Goal: Task Accomplishment & Management: Complete application form

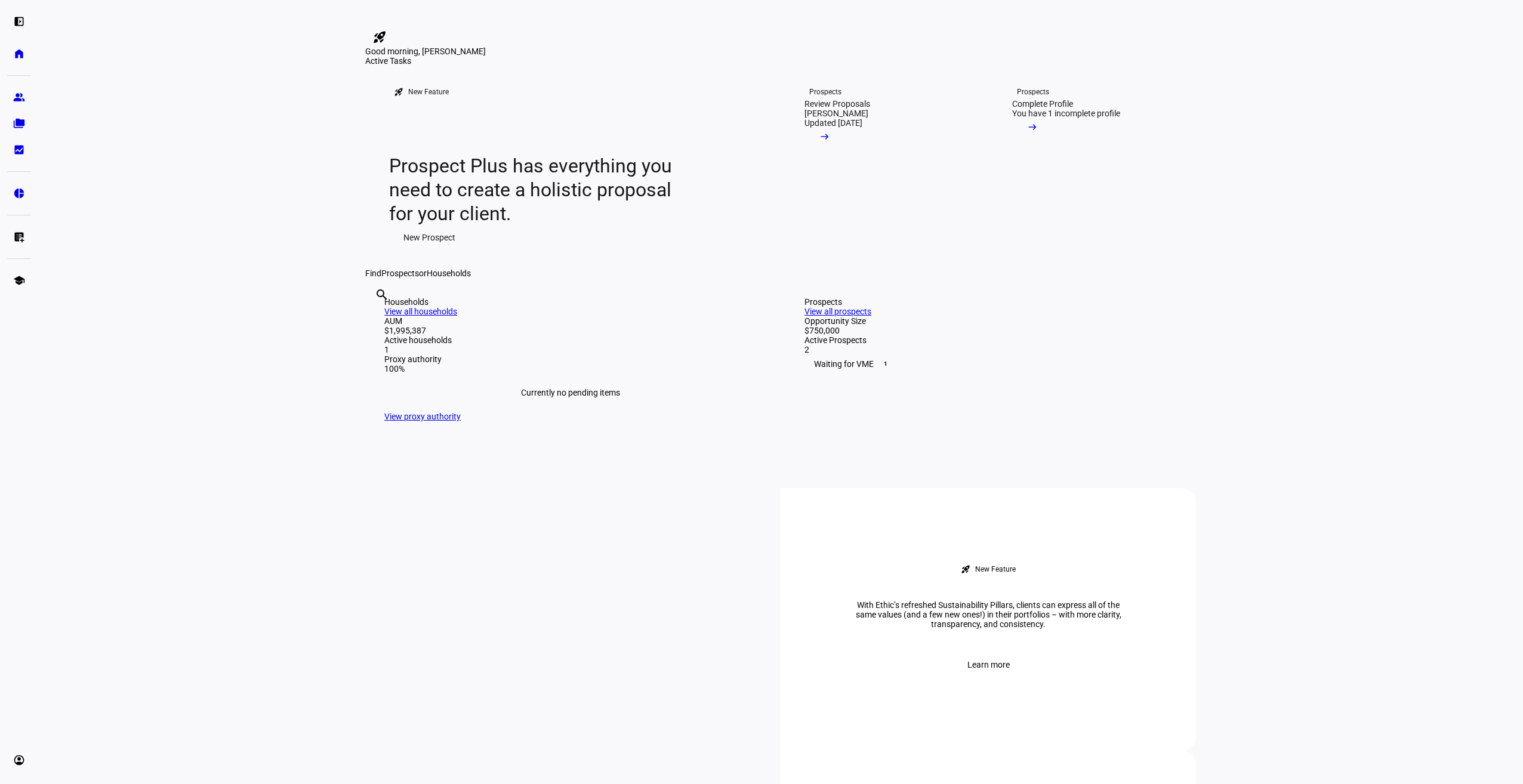
drag, startPoint x: 1315, startPoint y: 251, endPoint x: 1268, endPoint y: 211, distance: 61.7
click at [1316, 250] on eth-layout-page-content "rocket_launch Product Updates The latest features and improvements Powered by L…" at bounding box center [780, 392] width 1484 height 784
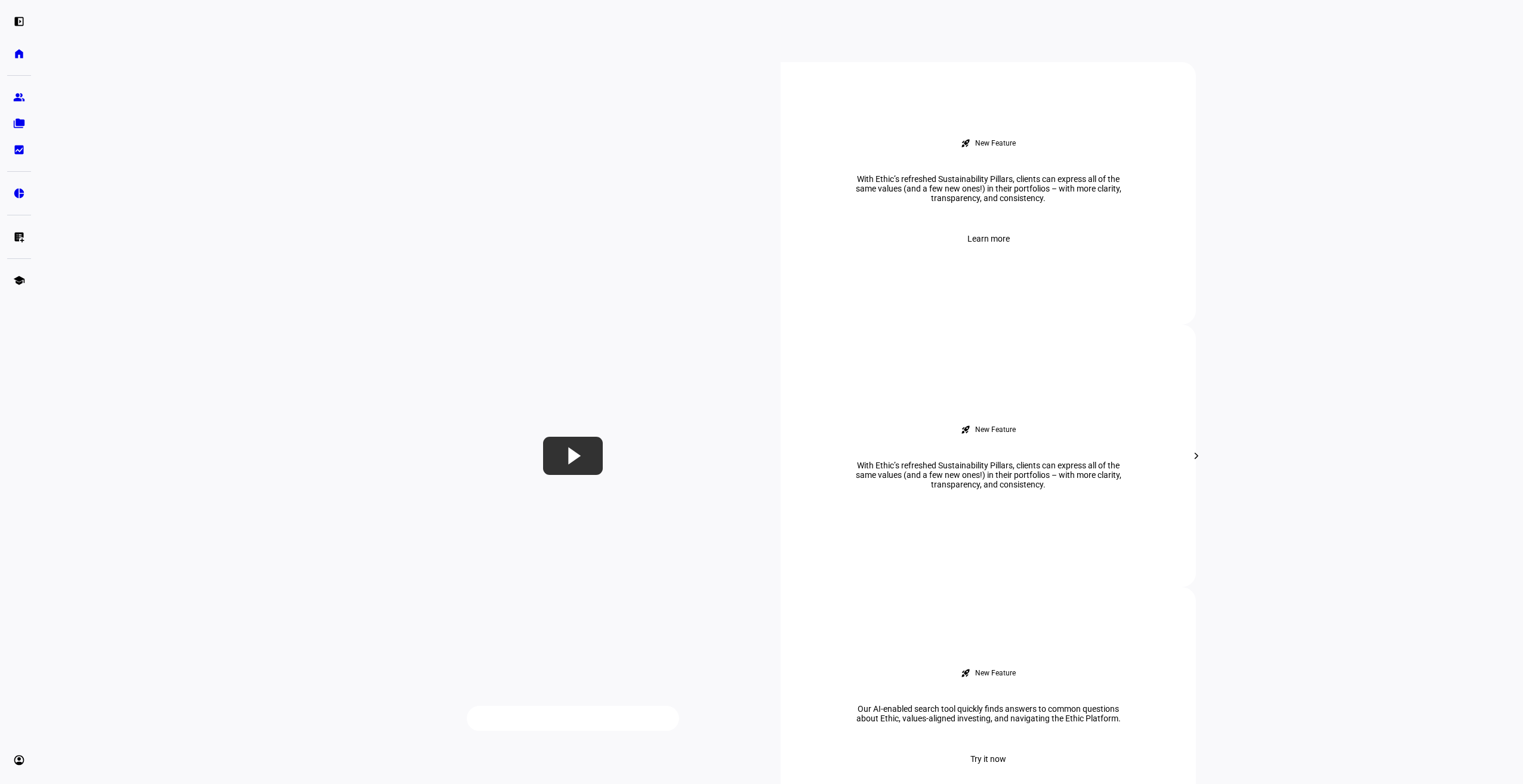
scroll to position [835, 0]
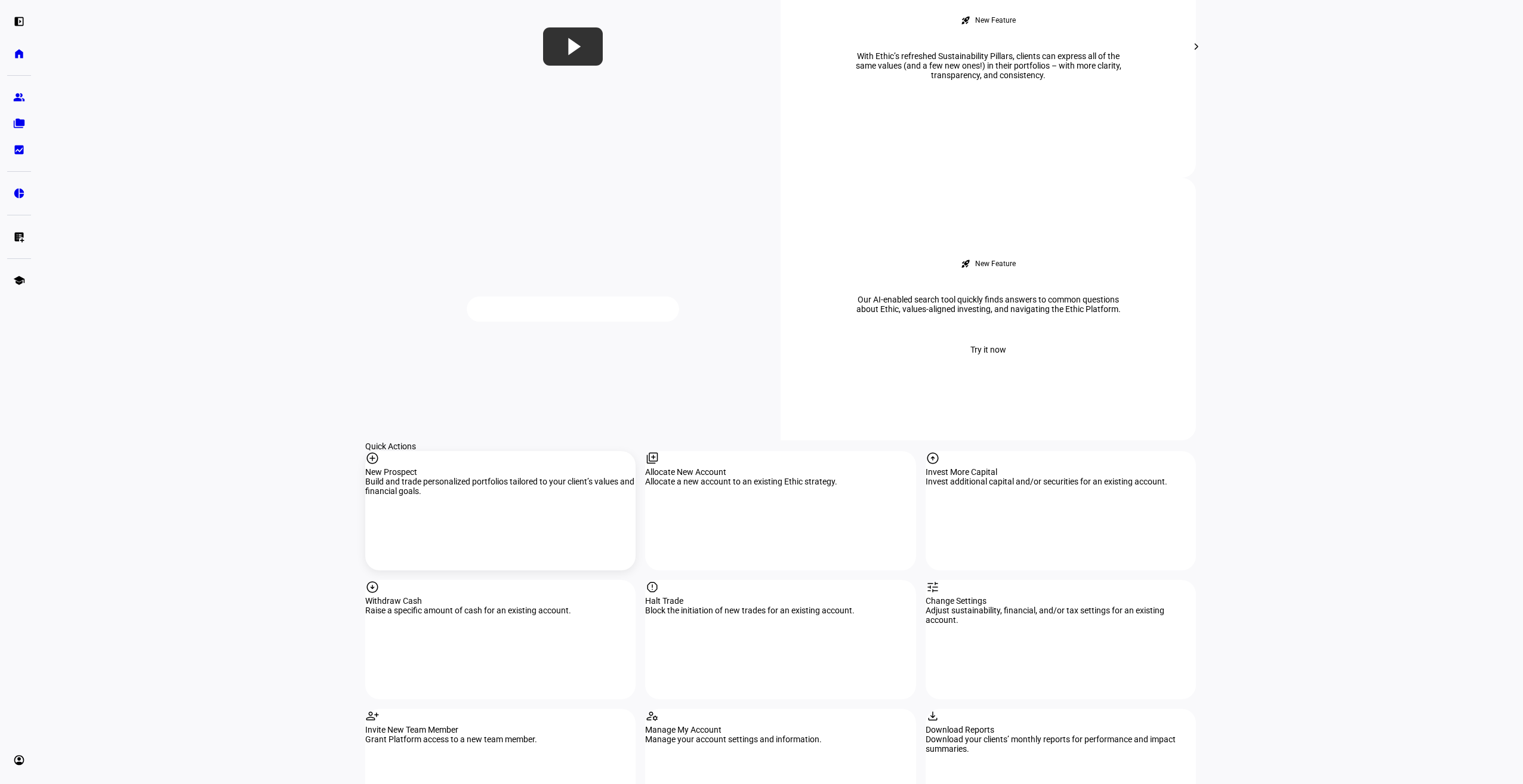
click at [416, 467] on div "New Prospect" at bounding box center [500, 472] width 270 height 10
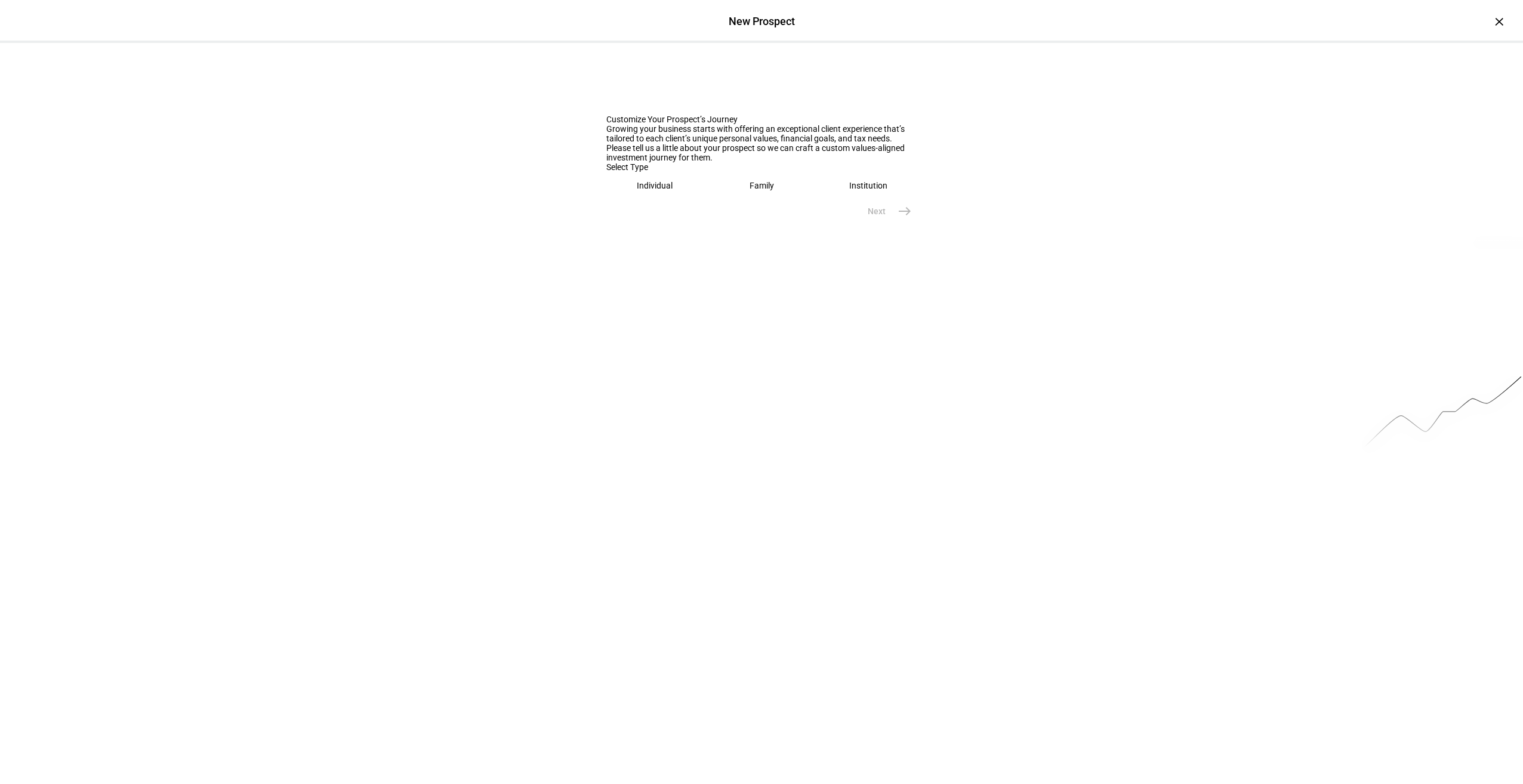
click at [676, 199] on eth-mega-radio-button "Individual" at bounding box center [655, 186] width 97 height 27
click at [563, 341] on div "Customize Your Prospect’s Journey Growing your business starts with offering an…" at bounding box center [762, 191] width 1523 height 298
click at [735, 199] on eth-mega-radio-button "Family" at bounding box center [761, 186] width 98 height 27
click at [653, 228] on input "text" at bounding box center [762, 224] width 310 height 10
type input "[PERSON_NAME] and"
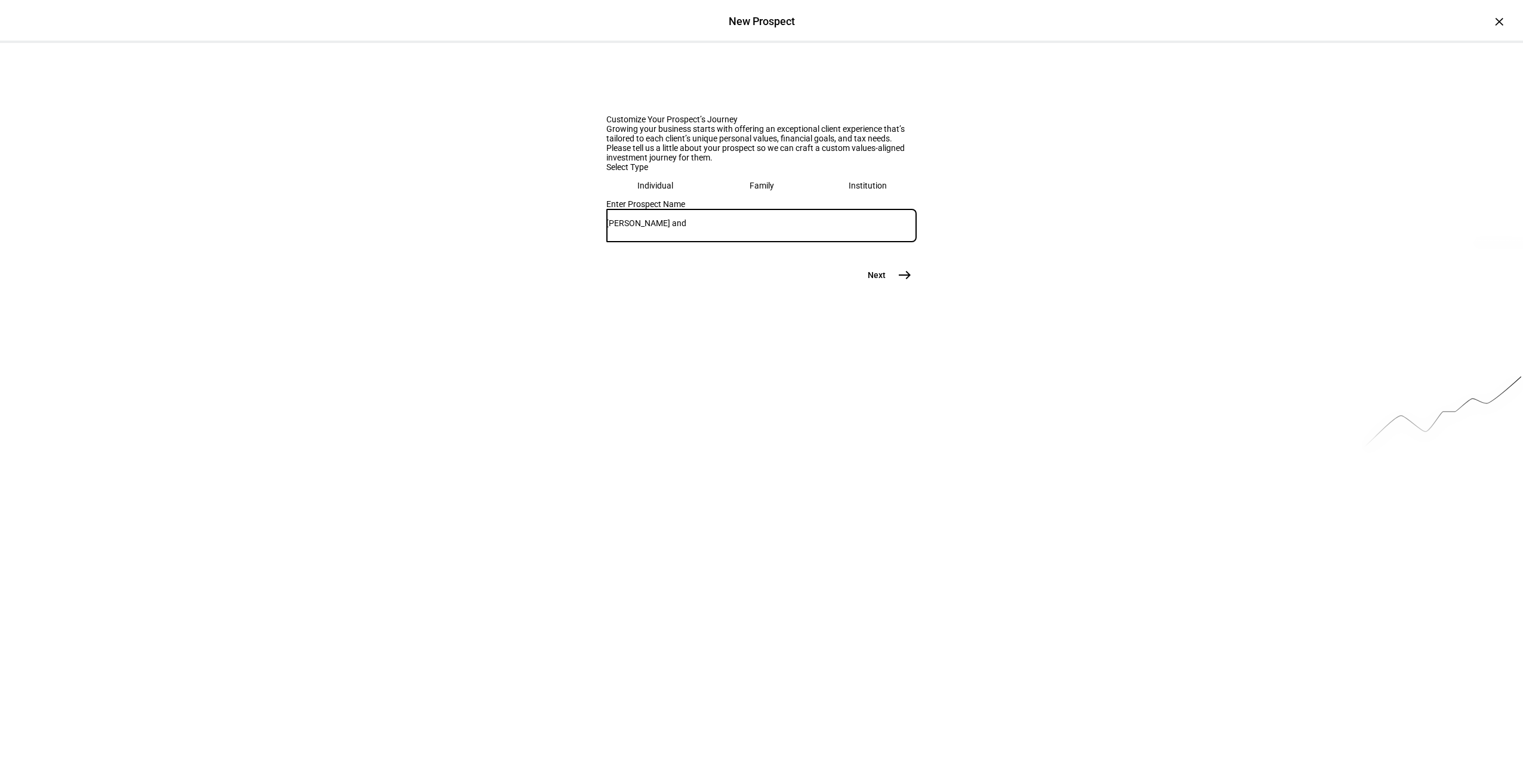
click at [650, 191] on div "Individual" at bounding box center [655, 186] width 36 height 10
click at [695, 228] on input "text" at bounding box center [762, 224] width 310 height 10
type input "[PERSON_NAME]"
click at [893, 341] on button "Next east" at bounding box center [885, 330] width 64 height 24
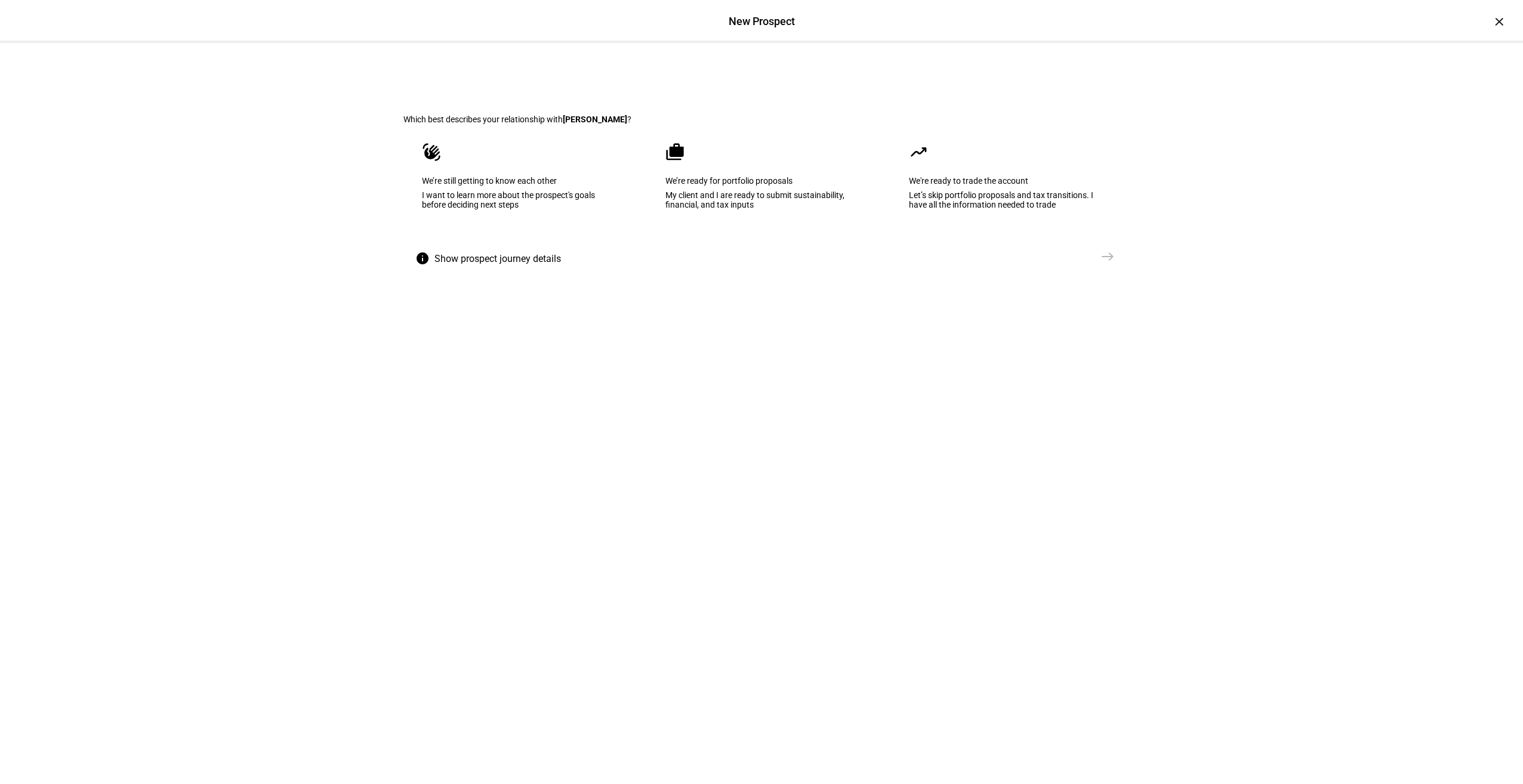
click at [735, 209] on div "My client and I are ready to submit sustainability, financial, and tax inputs" at bounding box center [761, 200] width 192 height 19
click at [719, 184] on div "We’re ready for portfolio proposals" at bounding box center [762, 179] width 193 height 10
click at [1107, 264] on mat-icon "east" at bounding box center [1107, 257] width 14 height 14
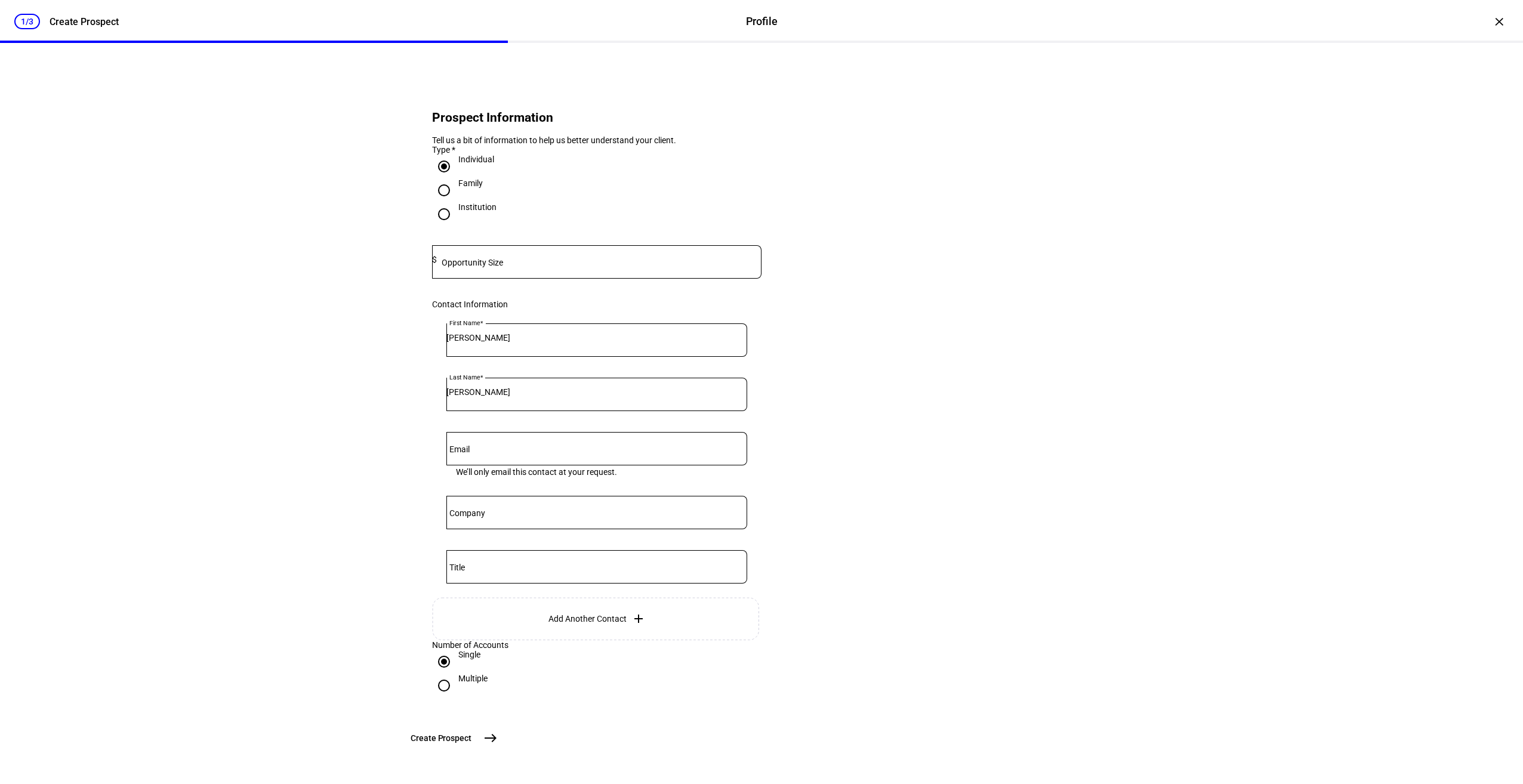
drag, startPoint x: 552, startPoint y: 279, endPoint x: 790, endPoint y: 272, distance: 238.1
click at [553, 265] on input at bounding box center [599, 260] width 325 height 10
click at [591, 265] on input at bounding box center [599, 260] width 325 height 10
type input "1,000,000"
click at [1029, 329] on eth-form-card "Prospect Information Tell us a bit of information to help us better understand …" at bounding box center [762, 399] width 716 height 655
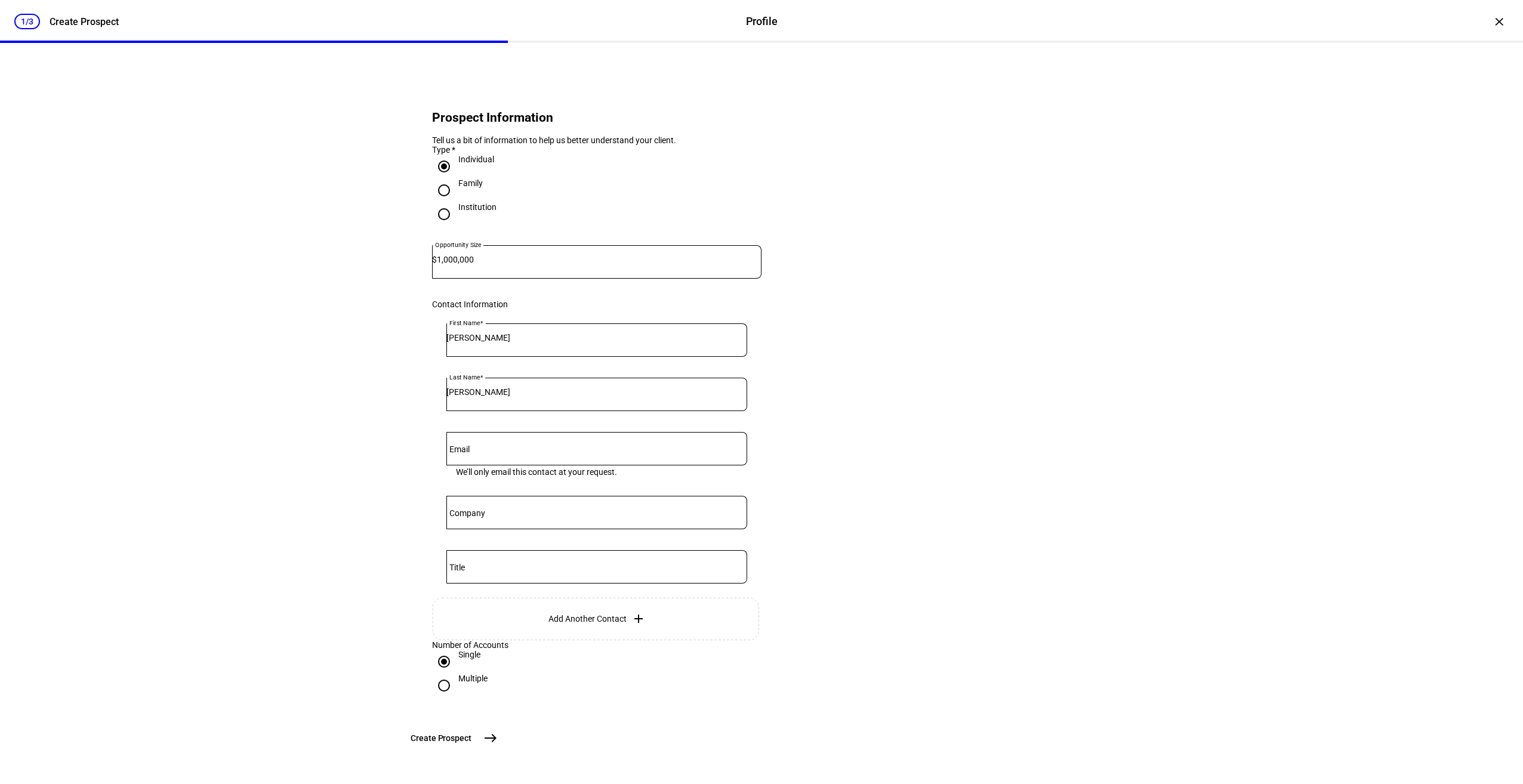
click at [551, 357] on div "[PERSON_NAME]" at bounding box center [597, 340] width 301 height 34
click at [577, 440] on input "Email" at bounding box center [597, 445] width 301 height 10
type input "[EMAIL_ADDRESS][DOMAIN_NAME]"
click at [991, 408] on eth-form-card "Prospect Information Tell us a bit of information to help us better understand …" at bounding box center [762, 397] width 716 height 655
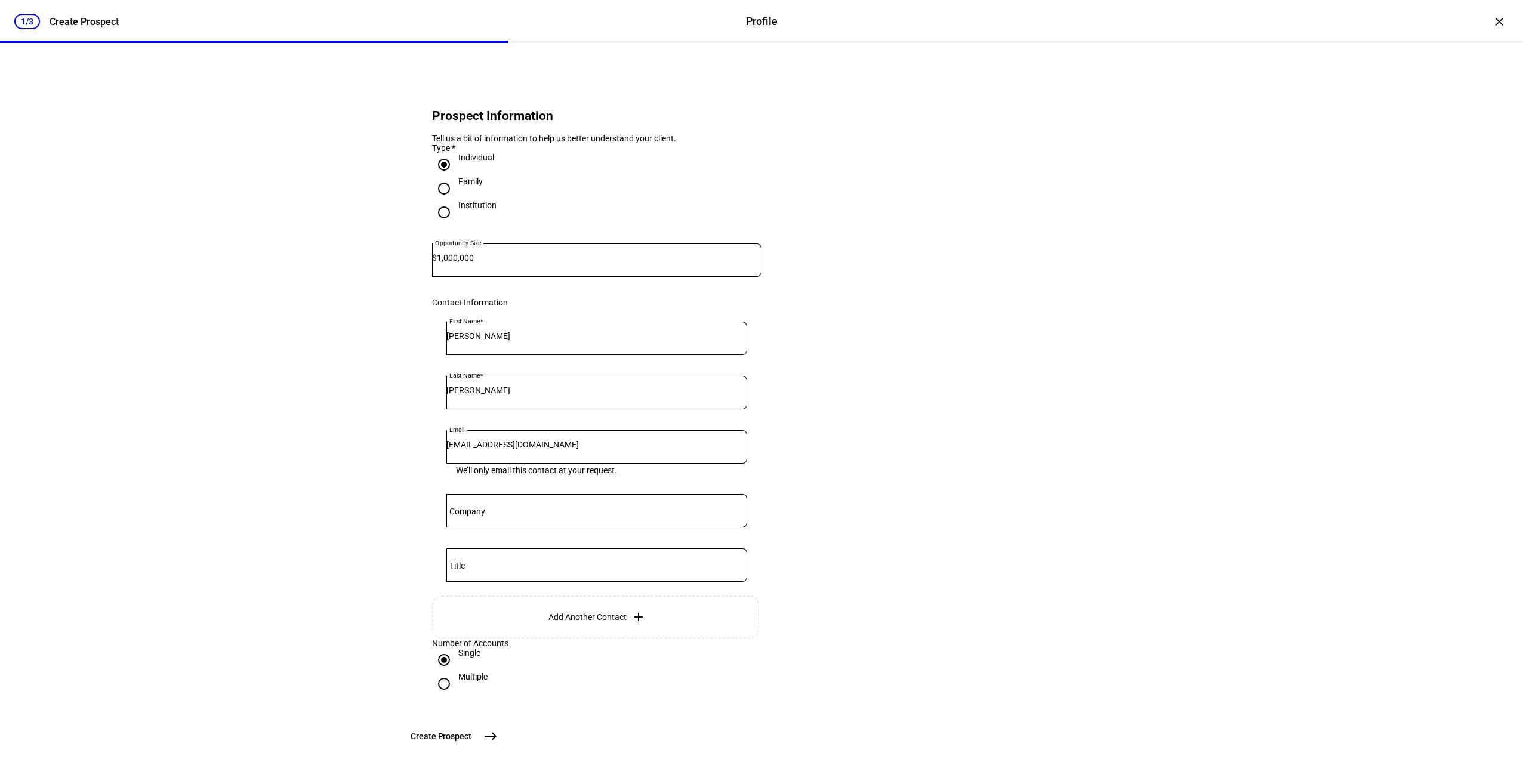
click at [498, 737] on mat-icon "east" at bounding box center [491, 737] width 14 height 14
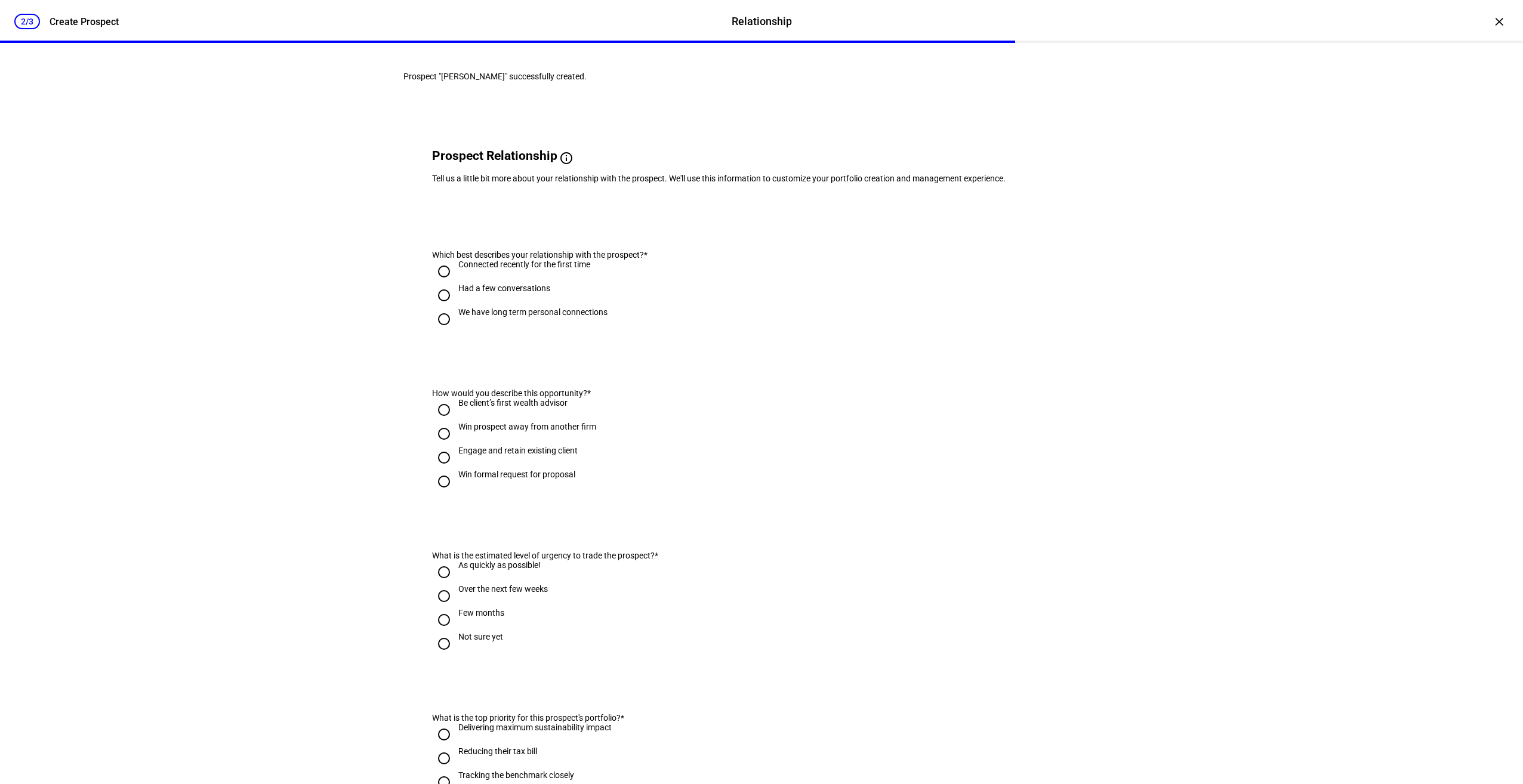
click at [437, 331] on input "We have long term personal connections" at bounding box center [444, 319] width 24 height 24
radio input "true"
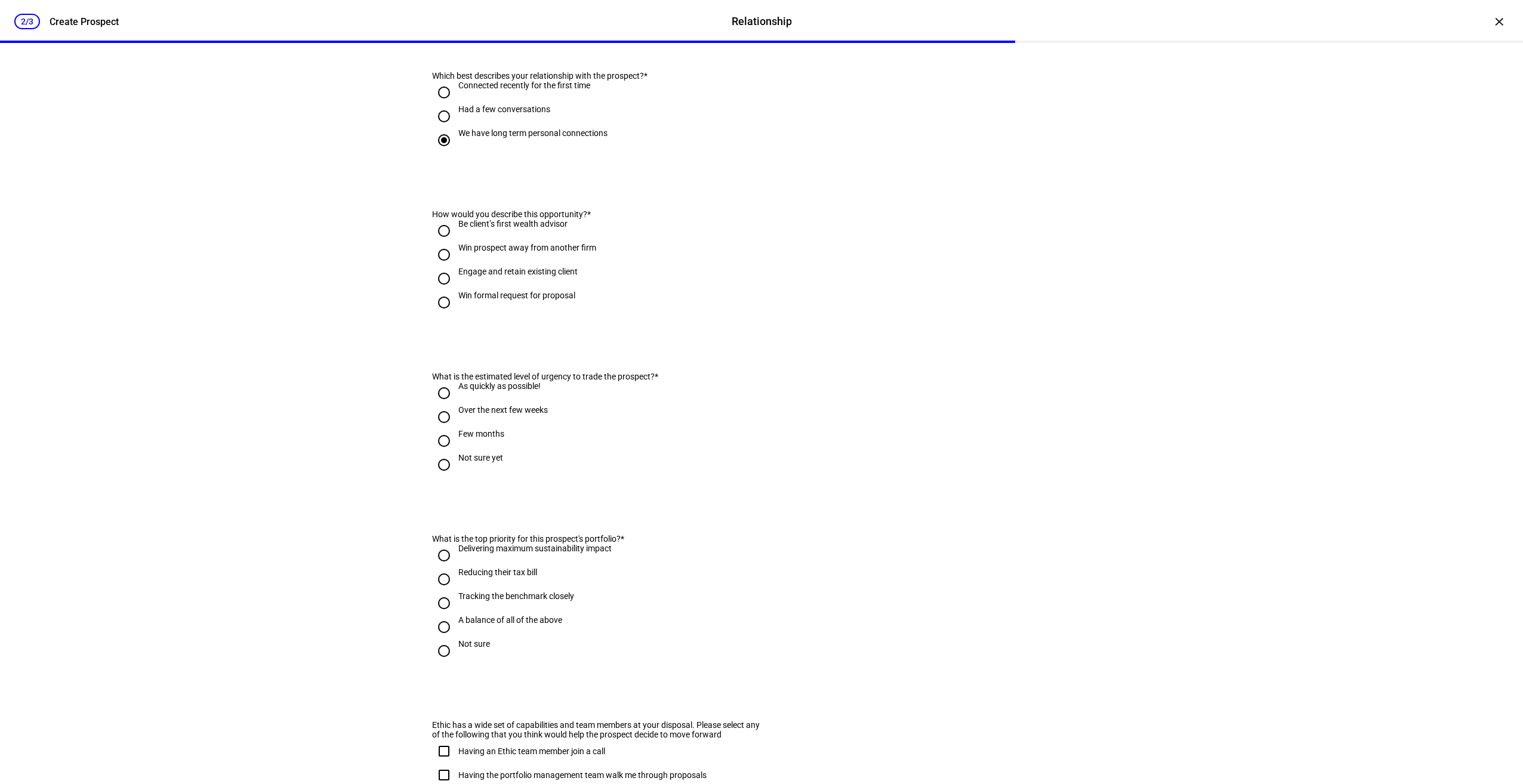
click at [365, 277] on div "2/3 Create Prospect Relationship Relationship Create Prospect × Prospect "[PERS…" at bounding box center [762, 392] width 1523 height 784
click at [436, 290] on input "Engage and retain existing client" at bounding box center [444, 279] width 24 height 24
radio input "true"
click at [302, 405] on div "2/3 Create Prospect Relationship Relationship Create Prospect × Prospect "[PERS…" at bounding box center [762, 392] width 1523 height 784
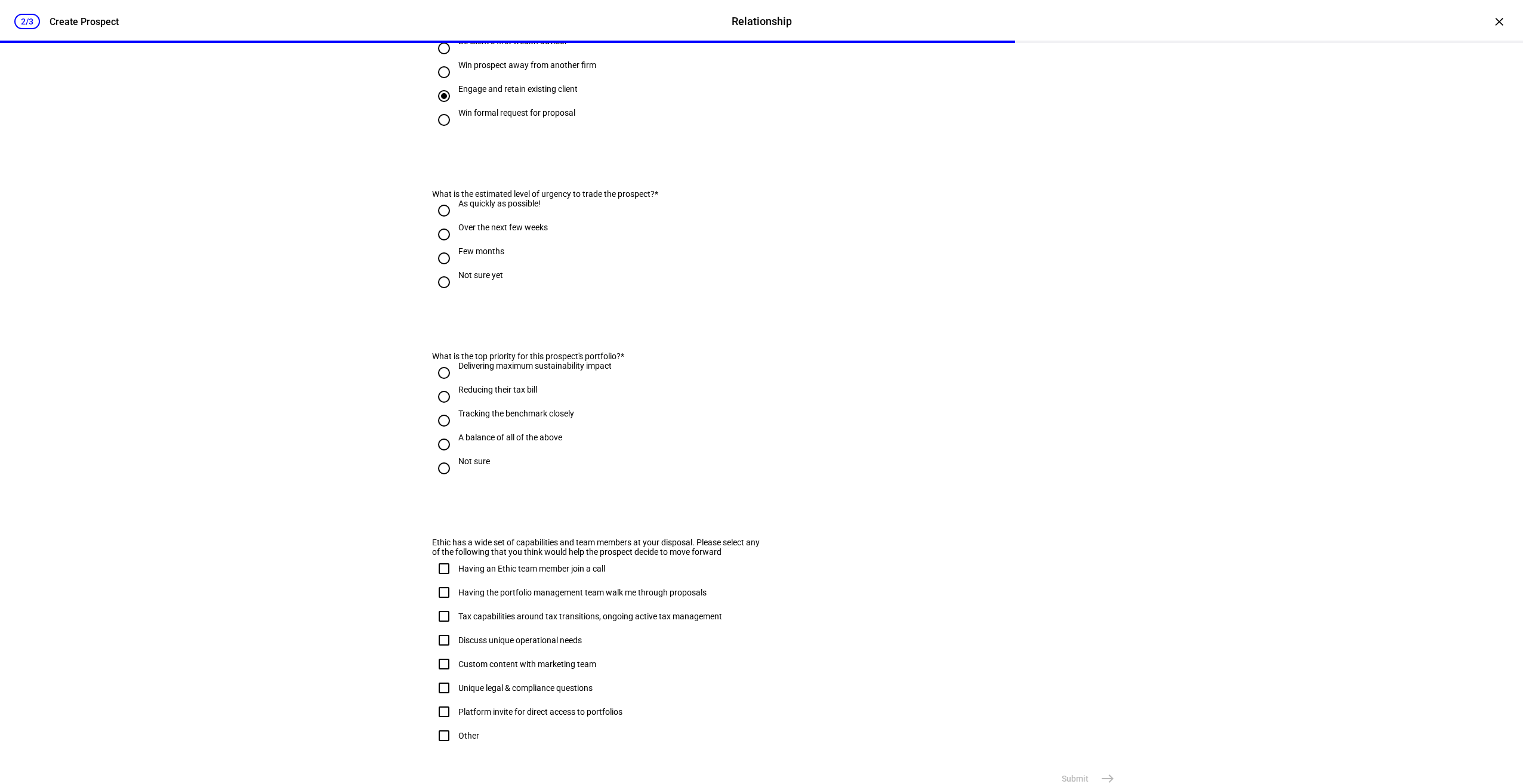
scroll to position [417, 0]
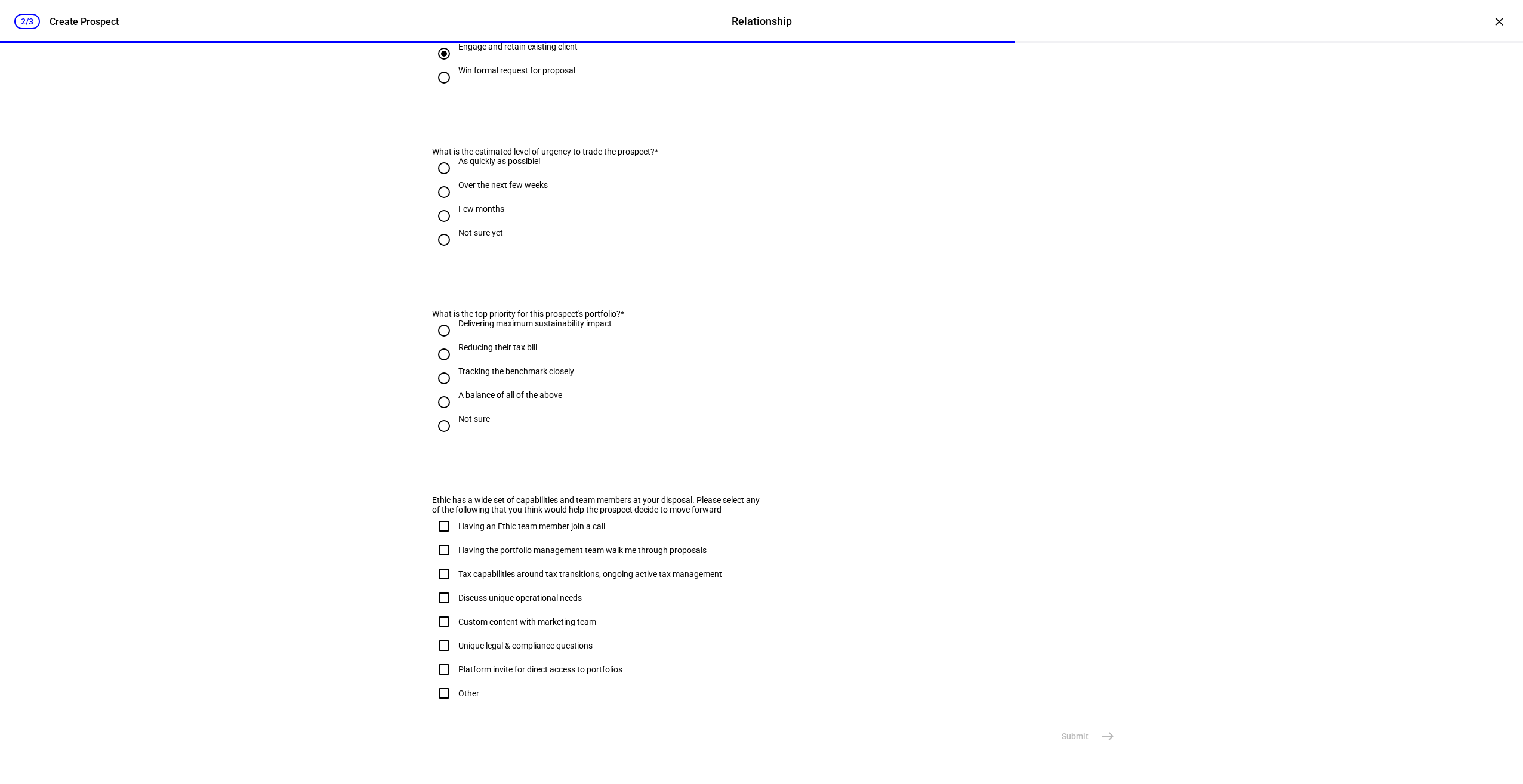
click at [437, 180] on input "As quickly as possible!" at bounding box center [444, 168] width 24 height 24
radio input "true"
click at [291, 355] on div "2/3 Create Prospect Relationship Relationship Create Prospect × Prospect "[PERS…" at bounding box center [762, 392] width 1523 height 784
click at [437, 390] on input "A balance of all of the above" at bounding box center [444, 402] width 24 height 24
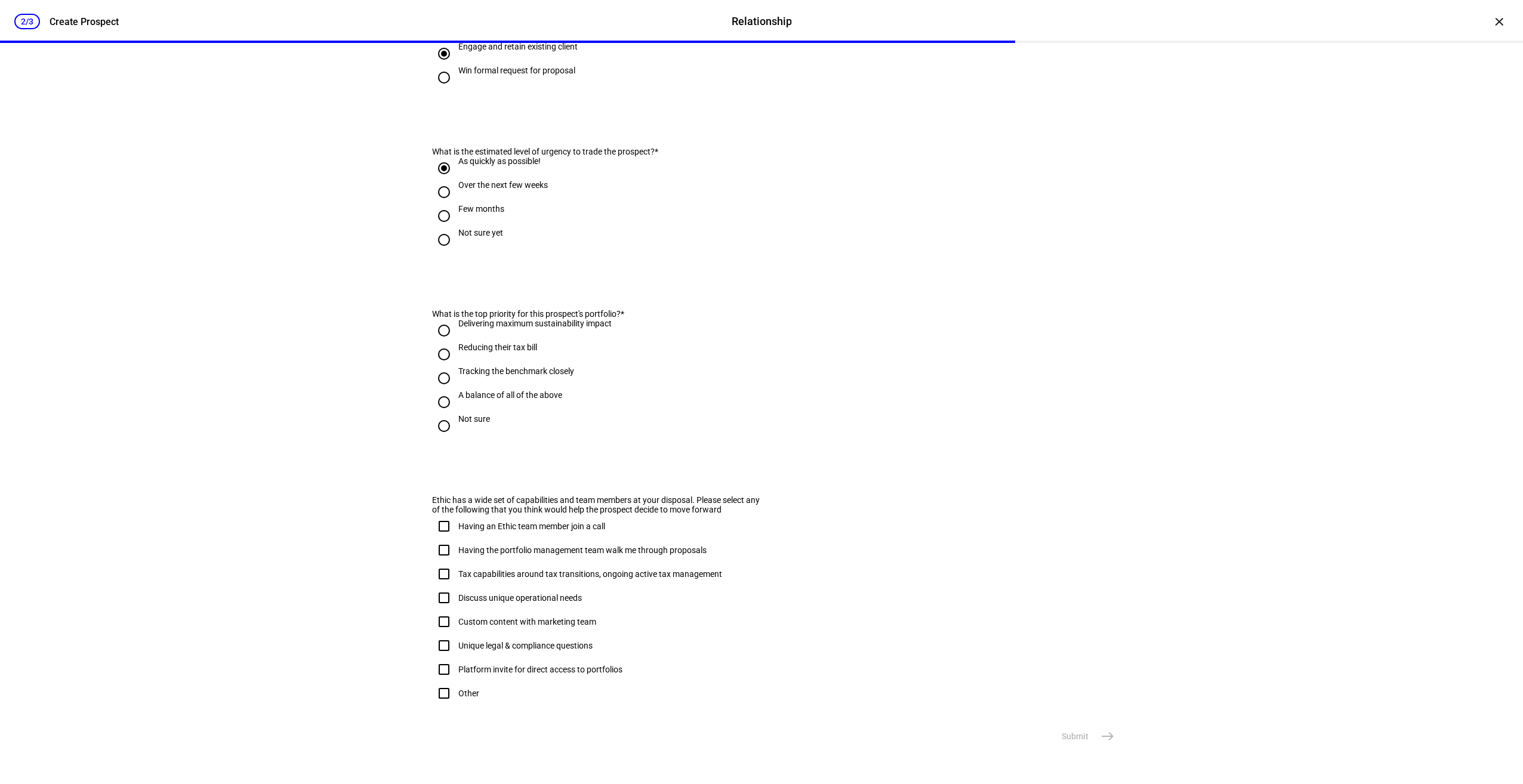
radio input "true"
click at [294, 376] on div "2/3 Create Prospect Relationship Relationship Create Prospect × Prospect "[PERS…" at bounding box center [762, 392] width 1523 height 784
click at [374, 547] on div "2/3 Create Prospect Relationship Relationship Create Prospect × Prospect "[PERS…" at bounding box center [762, 392] width 1523 height 784
click at [437, 658] on input "Platform invite for direct access to portfolios" at bounding box center [444, 670] width 24 height 24
checkbox input "true"
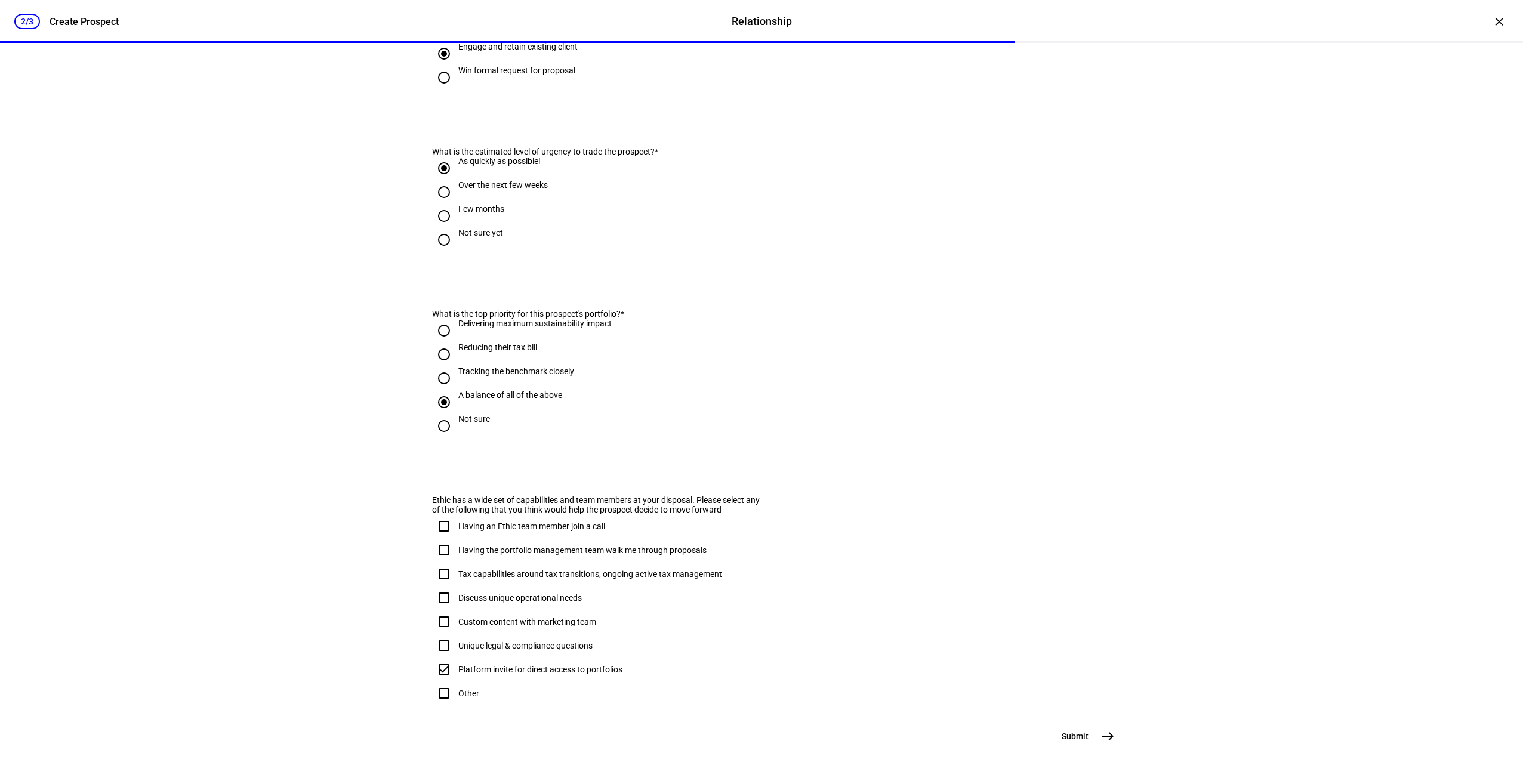
click at [1103, 737] on mat-icon "east" at bounding box center [1107, 737] width 14 height 14
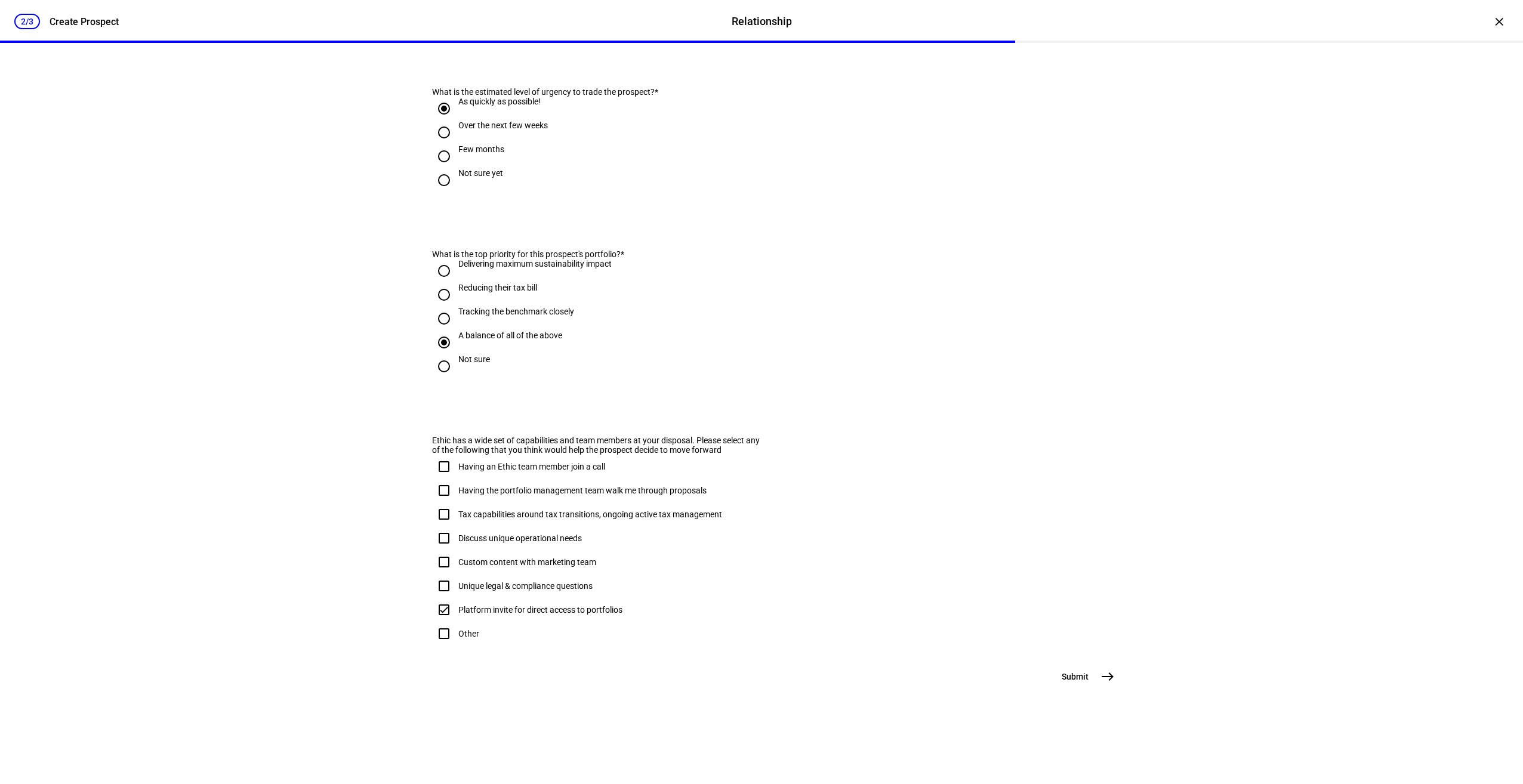
scroll to position [0, 0]
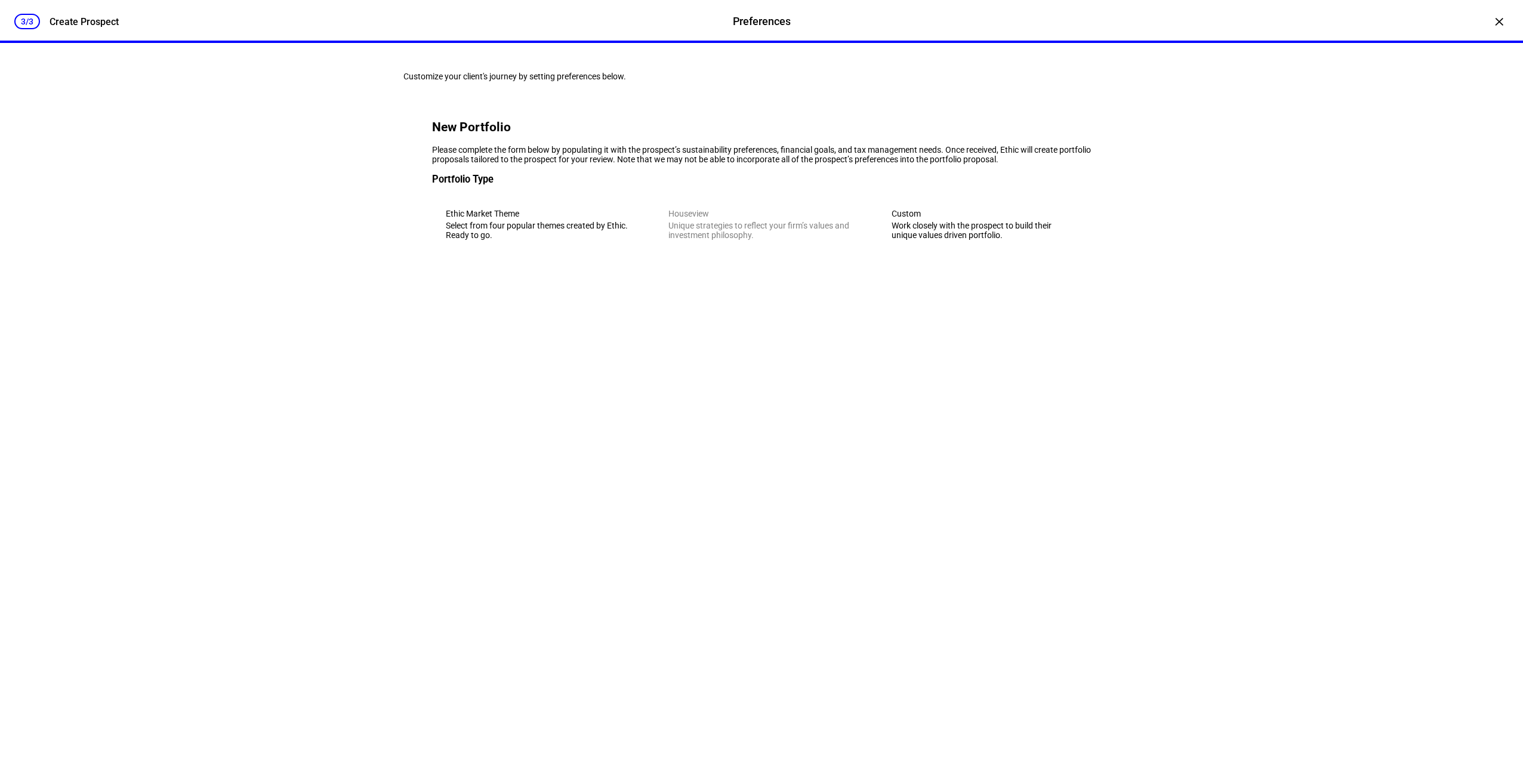
click at [907, 219] on div "Custom" at bounding box center [984, 214] width 186 height 10
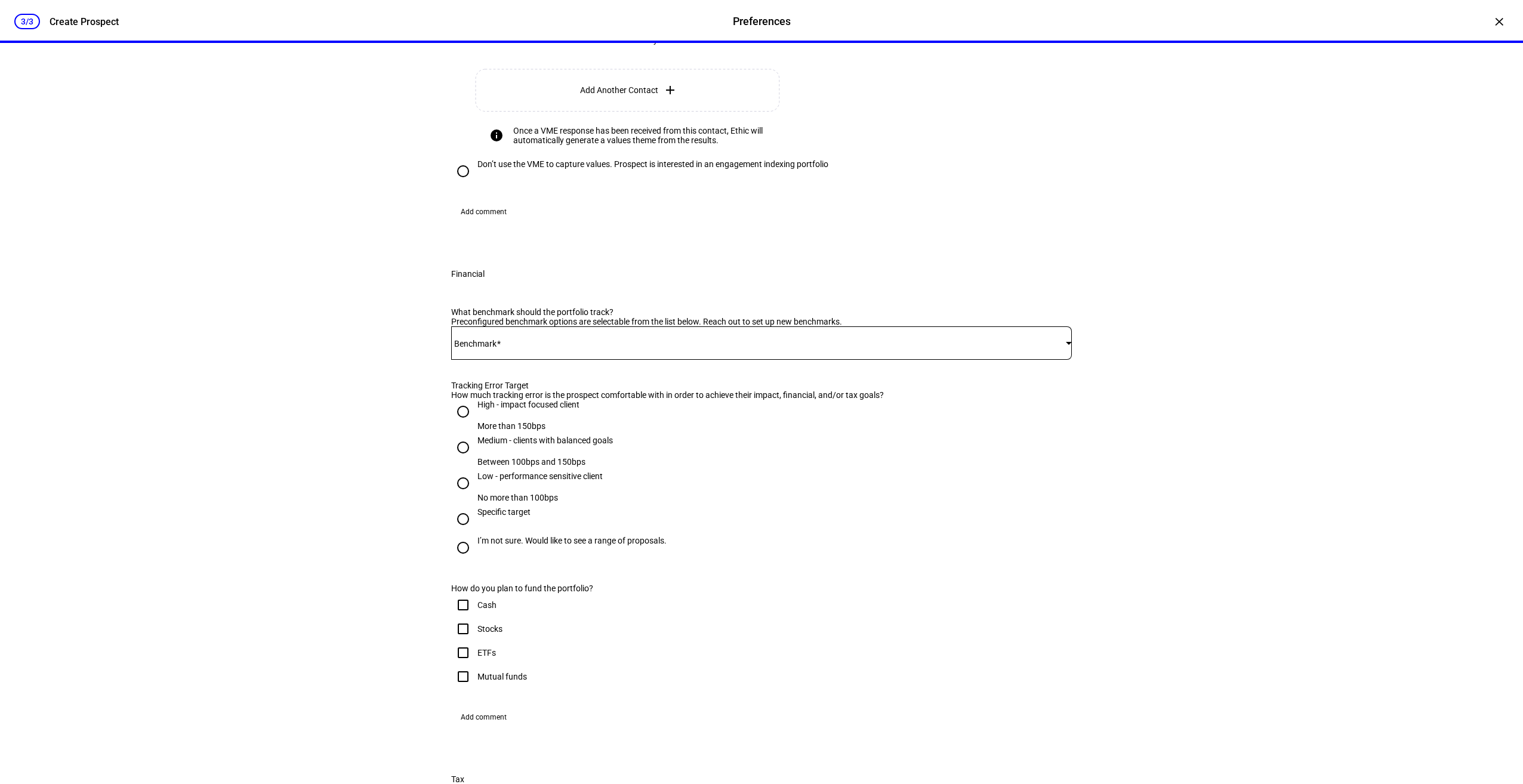
scroll to position [537, 0]
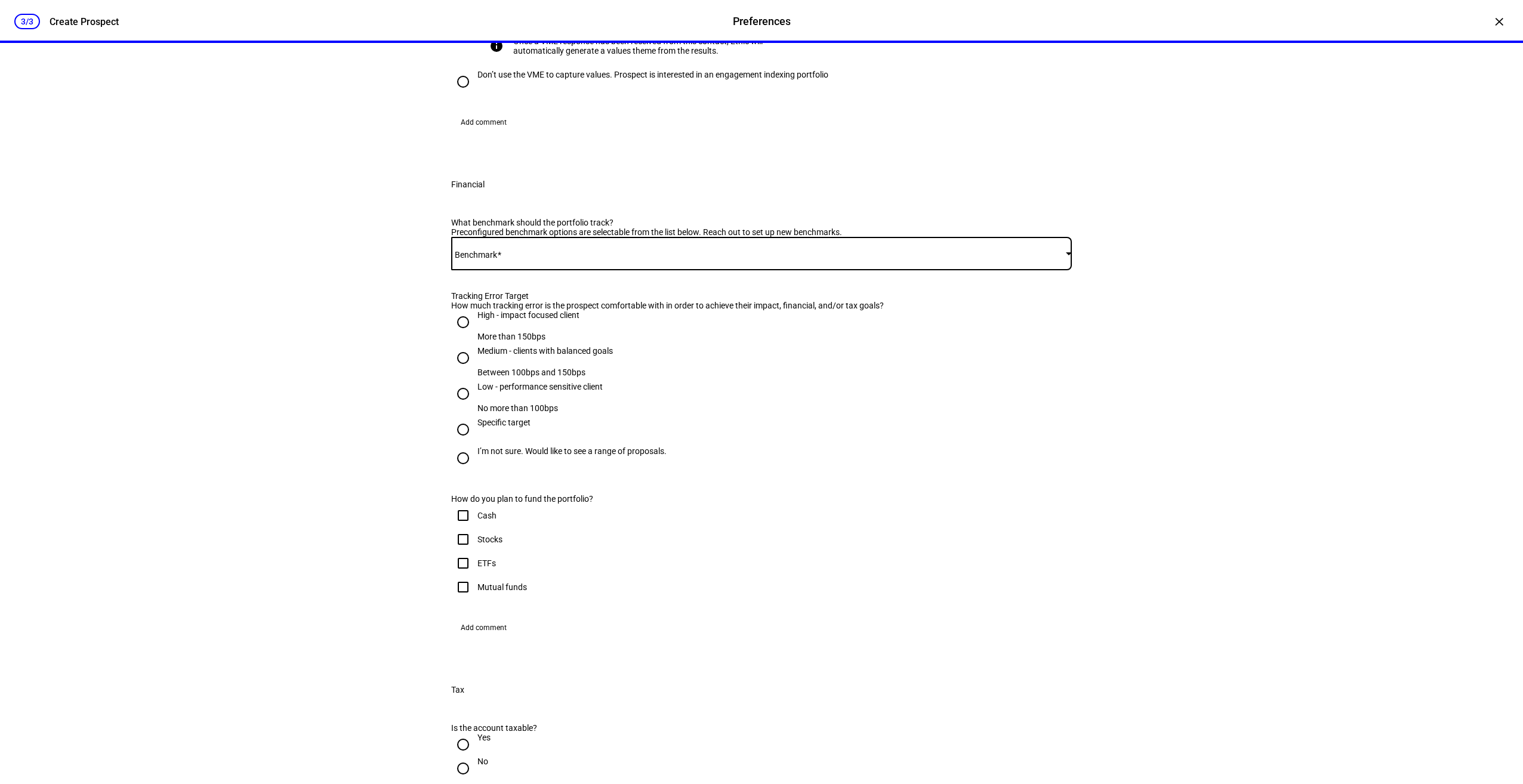
click at [552, 258] on span at bounding box center [758, 253] width 614 height 10
click at [532, 528] on span "iShares MSCI ACWI ETF - ACWI" at bounding box center [514, 533] width 113 height 10
click at [1272, 395] on div "3/3 Create Prospect Preferences Preferences Create Prospect × Customize your cl…" at bounding box center [762, 392] width 1523 height 784
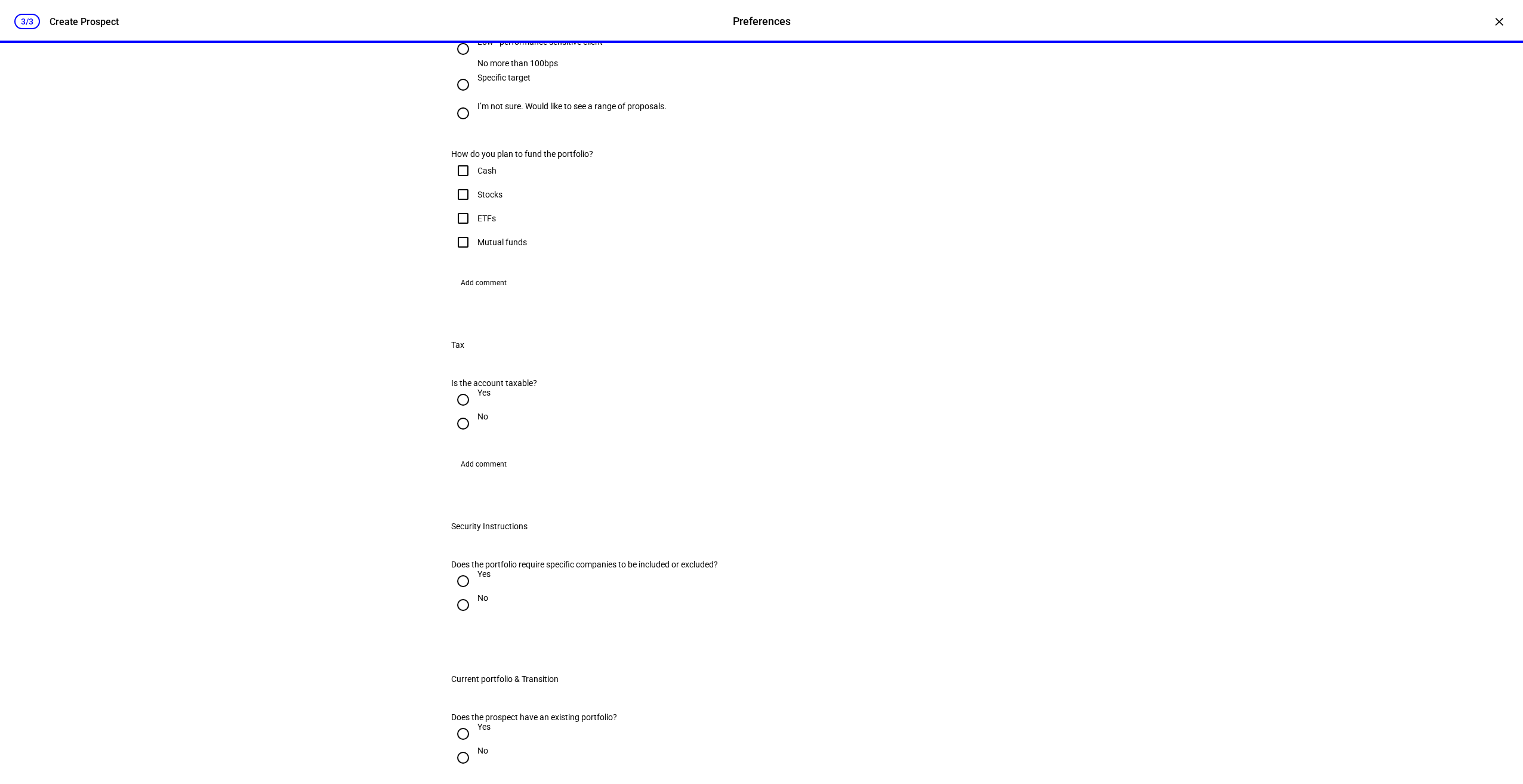
scroll to position [895, 0]
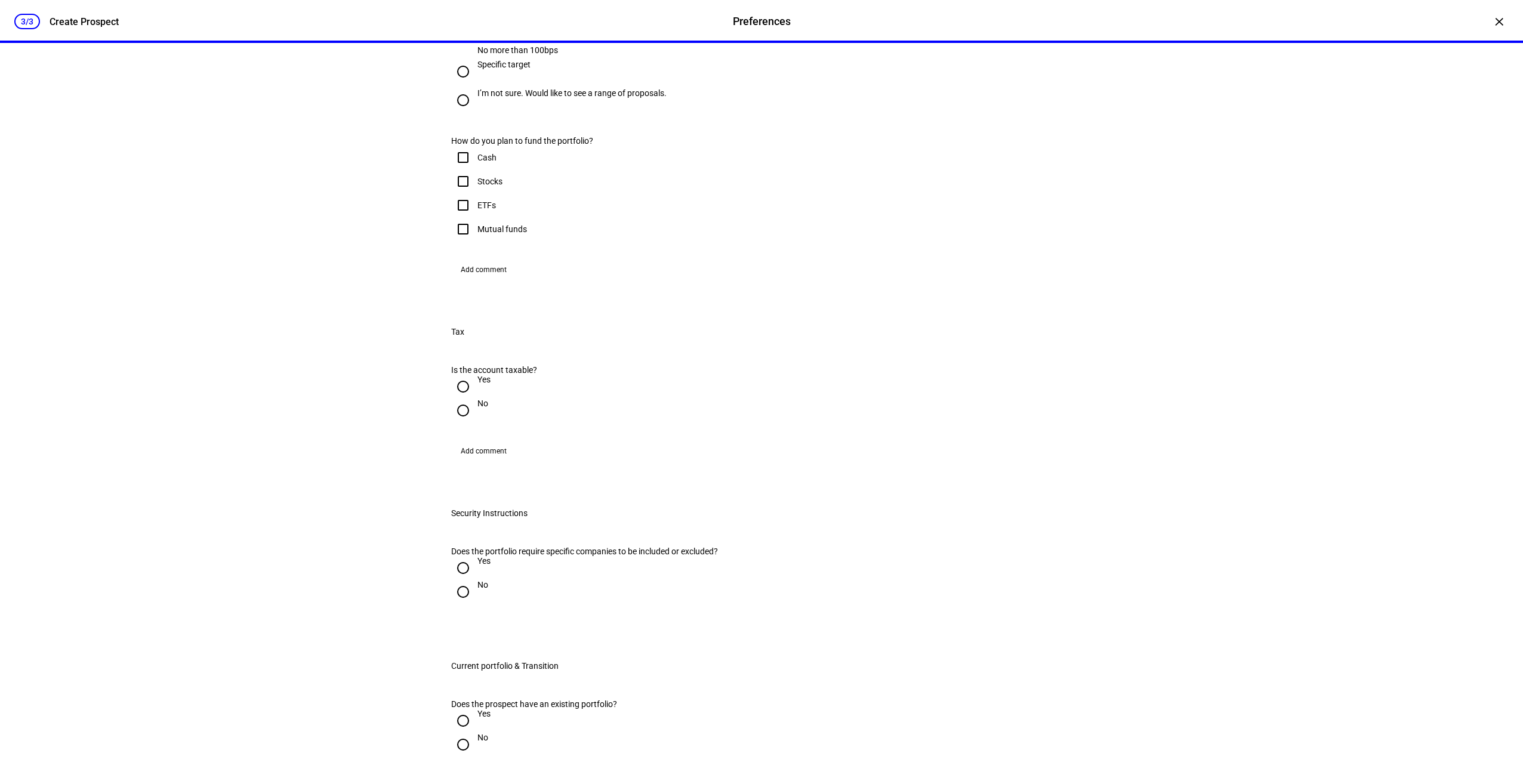
click at [457, 112] on input "I’m not sure. Would like to see a range of proposals." at bounding box center [463, 101] width 24 height 24
radio input "true"
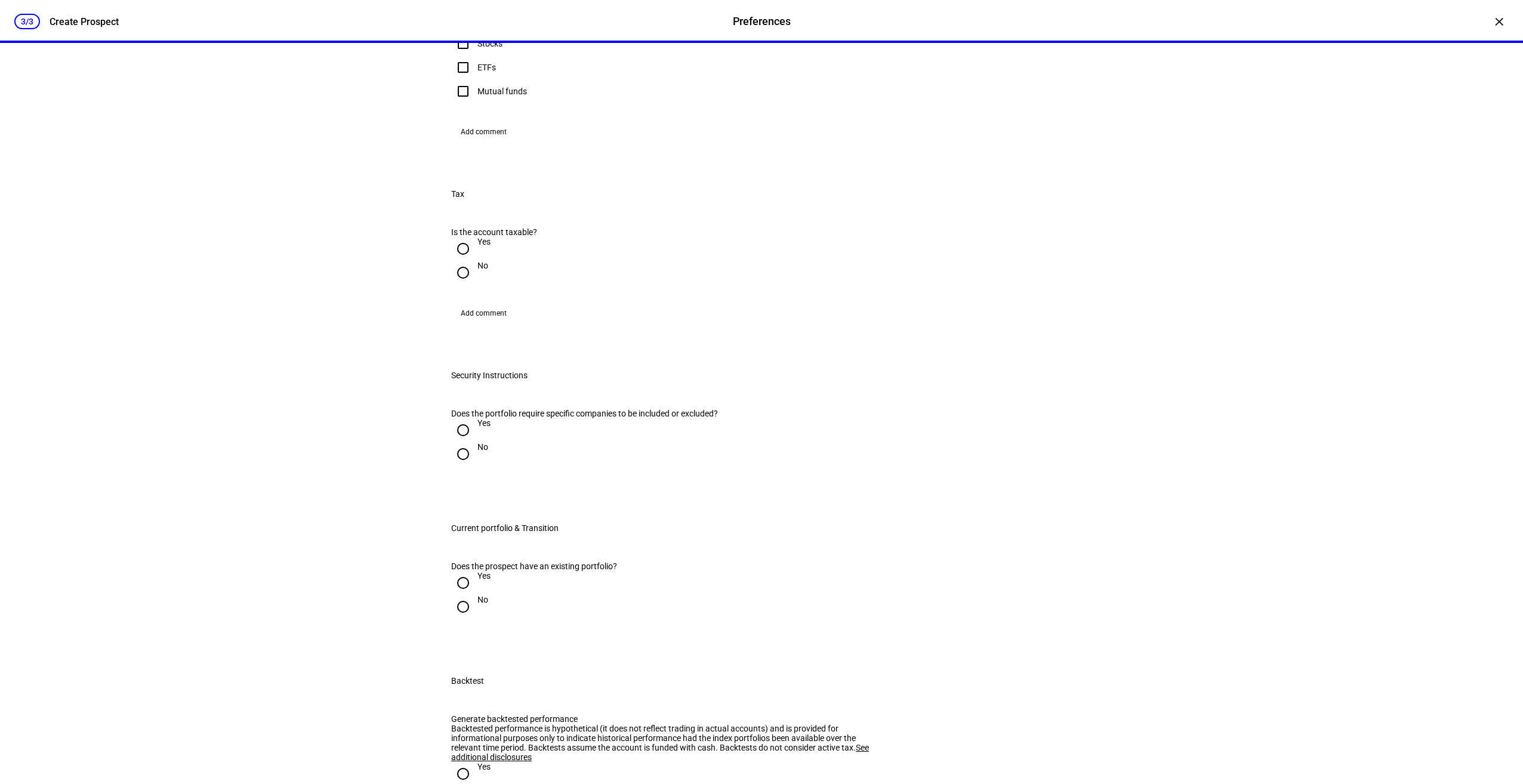
scroll to position [1074, 0]
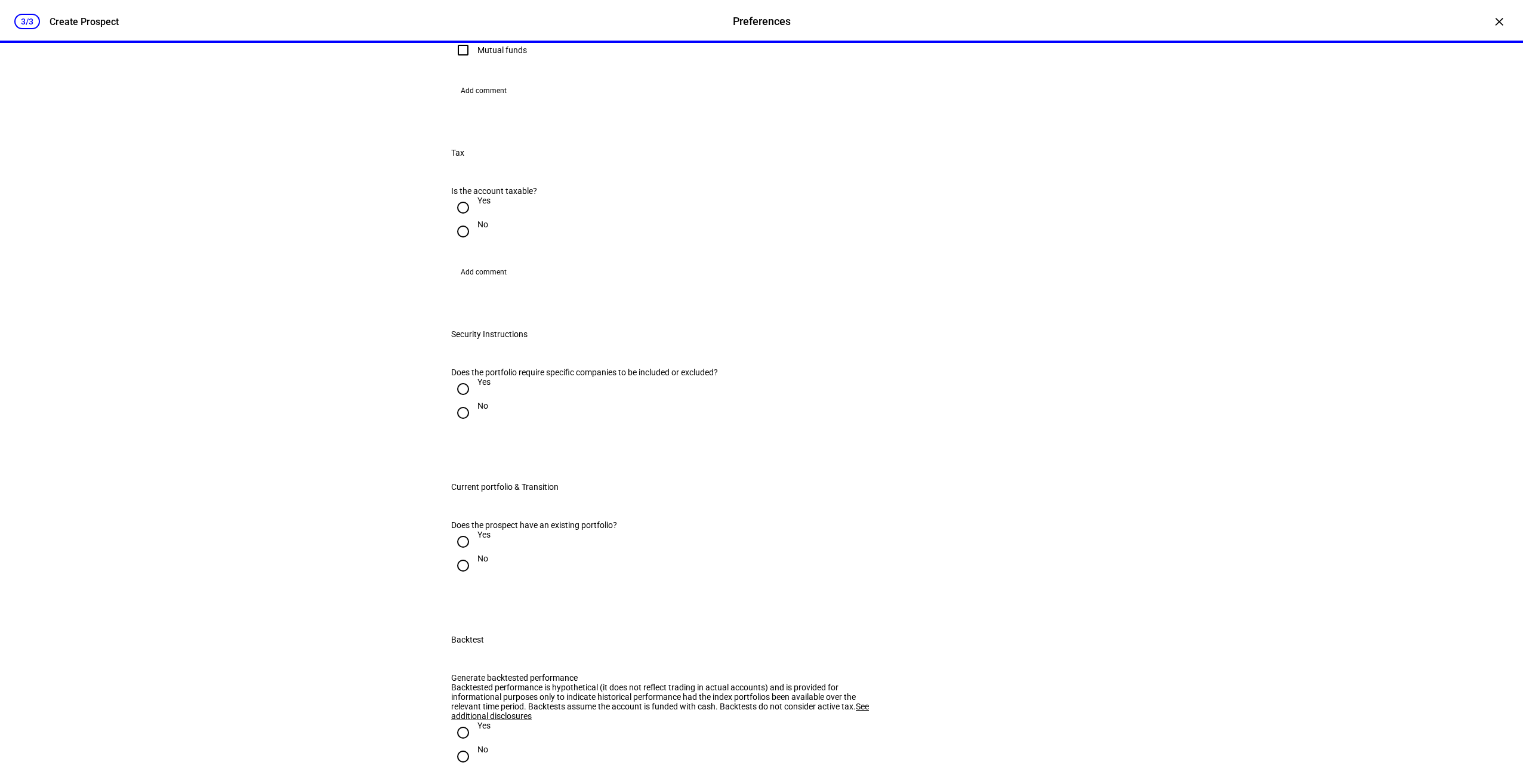
checkbox input "true"
click at [460, 14] on input "Stocks" at bounding box center [463, 2] width 24 height 24
checkbox input "true"
click at [369, 343] on div "3/3 Create Prospect Preferences Preferences Create Prospect × Customize your cl…" at bounding box center [762, 392] width 1523 height 784
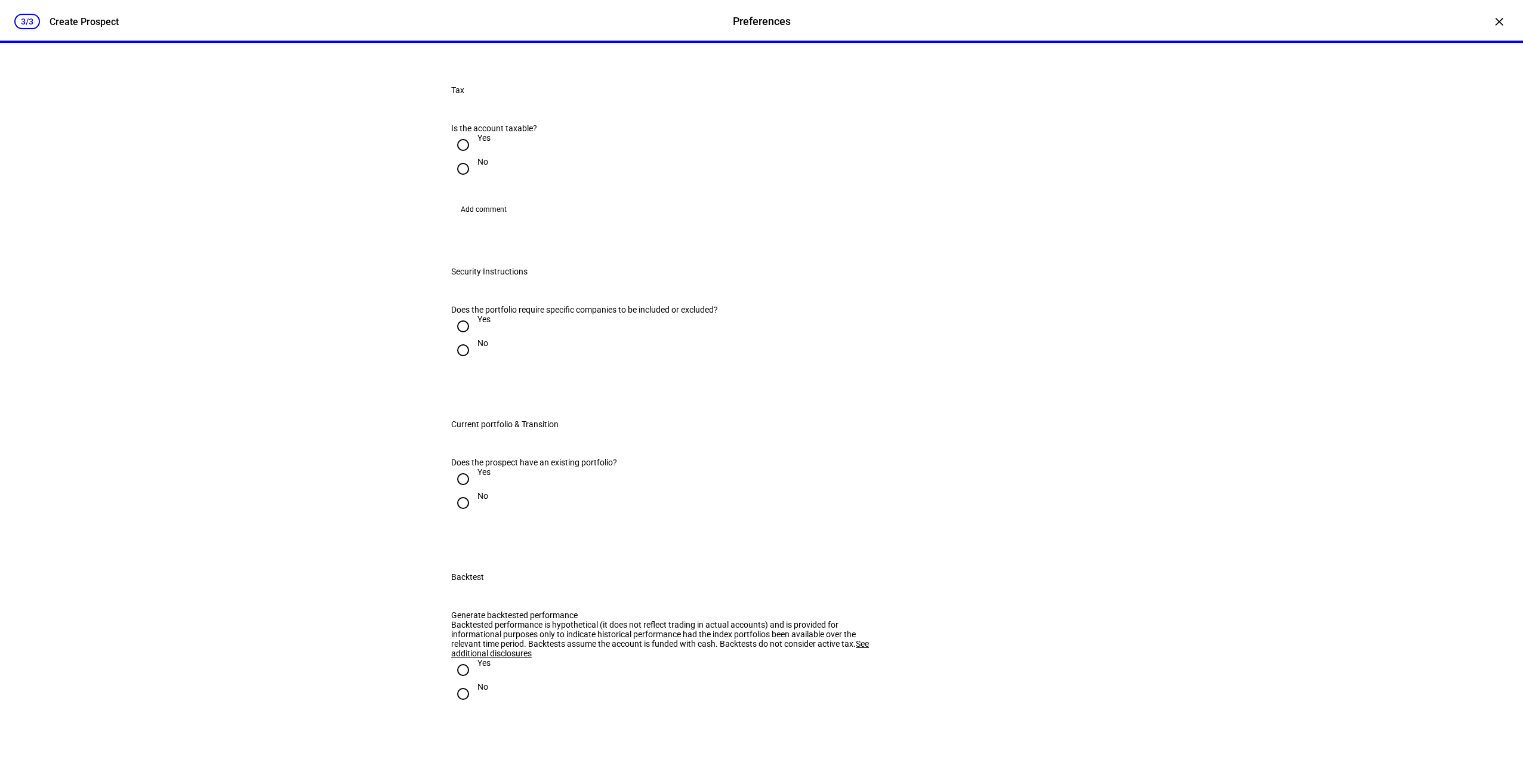
scroll to position [1134, 0]
checkbox input "true"
click at [486, 40] on span "Add comment" at bounding box center [483, 31] width 46 height 19
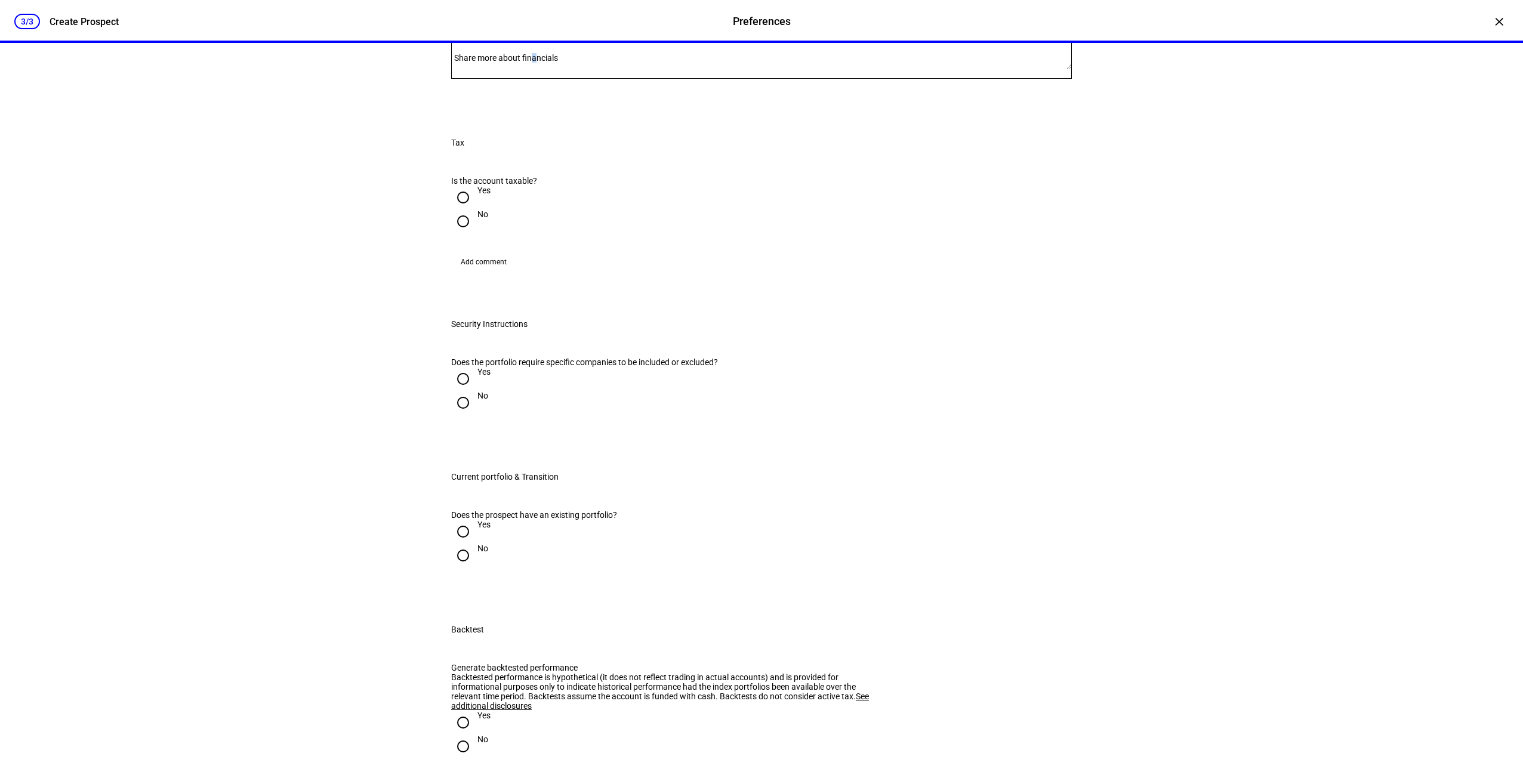
drag, startPoint x: 552, startPoint y: 380, endPoint x: 628, endPoint y: 371, distance: 76.5
click at [555, 63] on mat-label "Share more about financials" at bounding box center [506, 58] width 104 height 10
click at [555, 69] on textarea "Share more about financials" at bounding box center [762, 60] width 621 height 19
type textarea "C"
drag, startPoint x: 324, startPoint y: 336, endPoint x: 314, endPoint y: 359, distance: 25.1
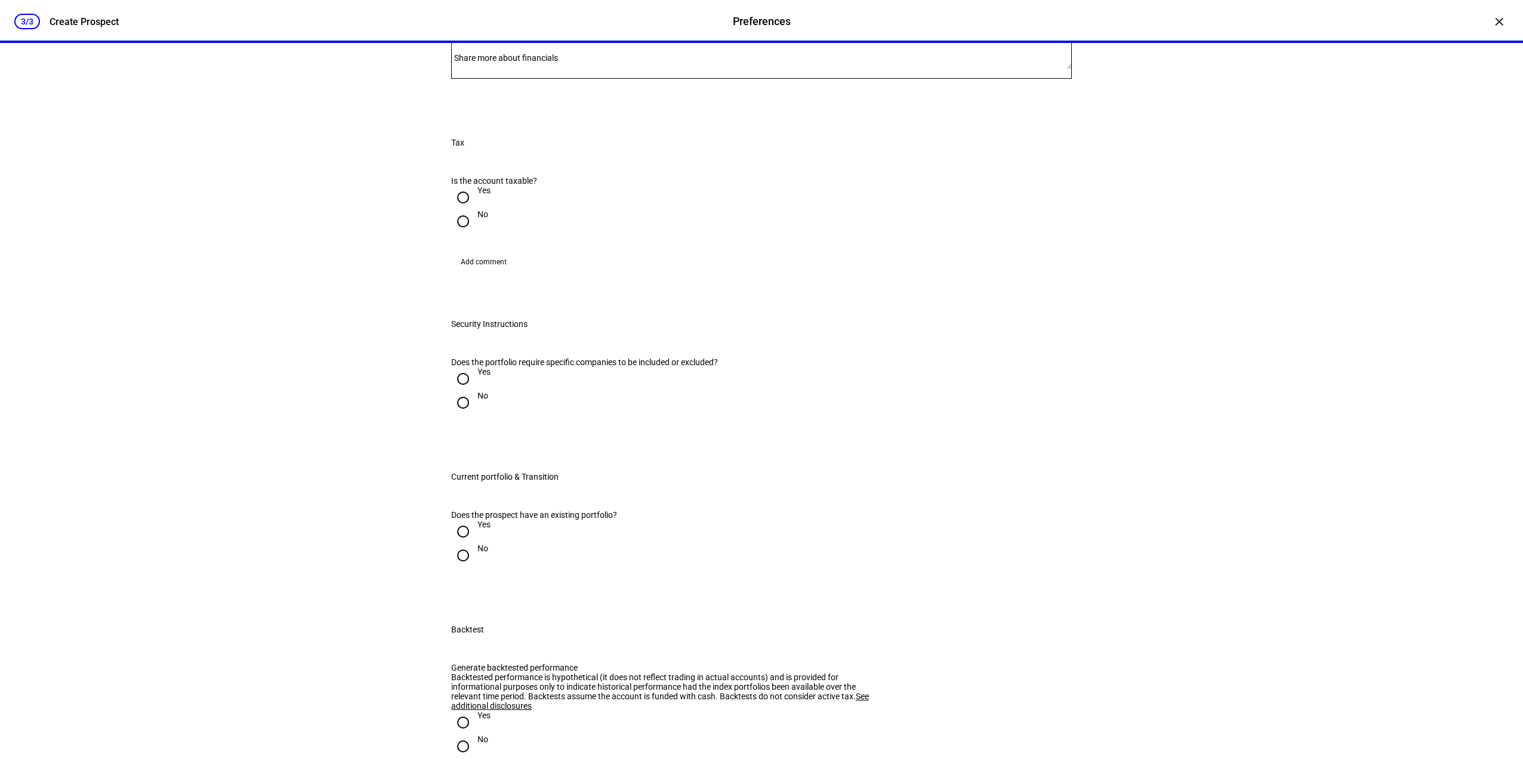
click at [320, 339] on div "3/3 Create Prospect Preferences Preferences Create Prospect × Customize your cl…" at bounding box center [762, 392] width 1523 height 784
checkbox input "false"
click at [321, 405] on div "3/3 Create Prospect Preferences Preferences Create Prospect × Customize your cl…" at bounding box center [762, 392] width 1523 height 784
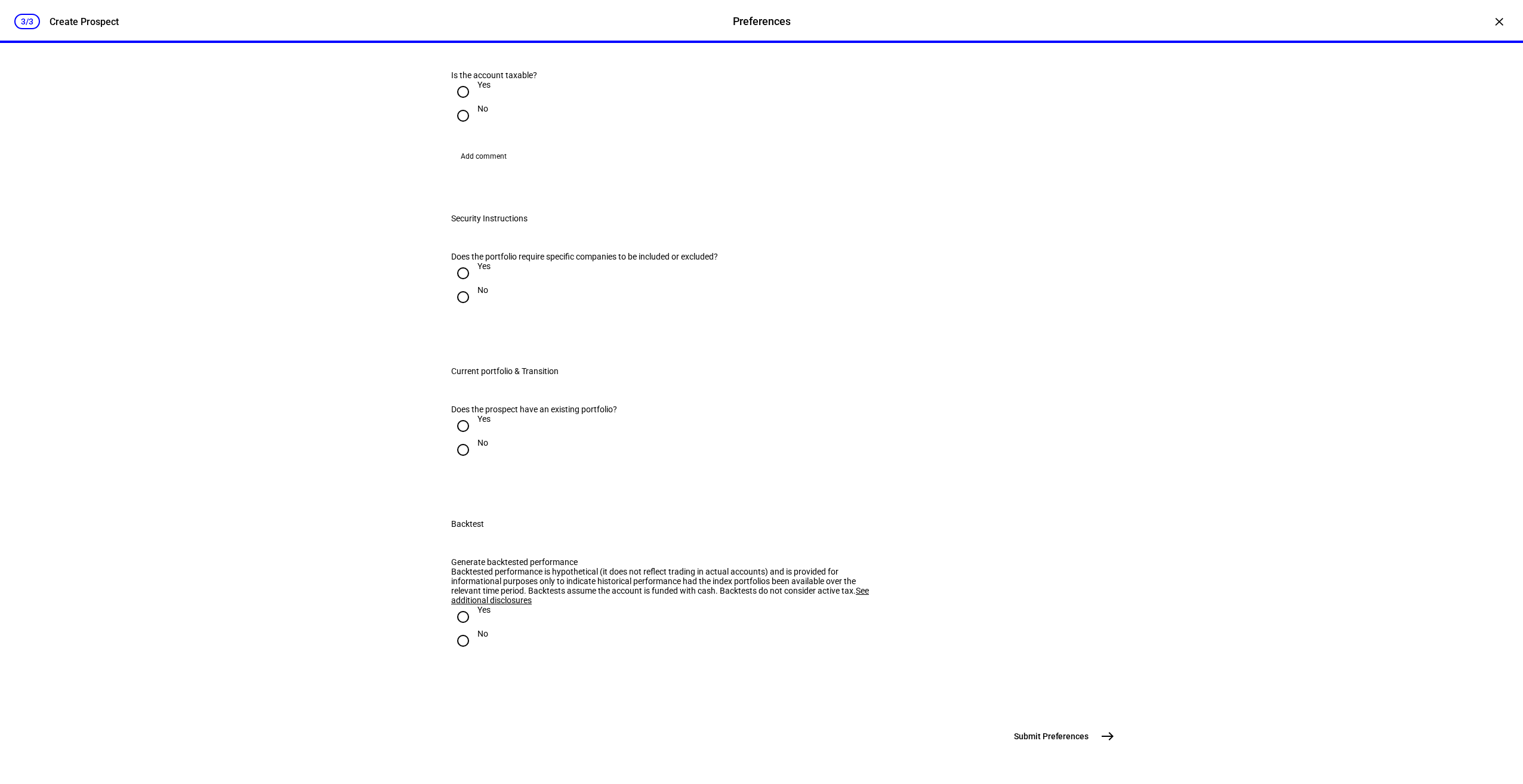
scroll to position [1373, 0]
click at [458, 104] on input "Yes" at bounding box center [463, 92] width 24 height 24
radio input "true"
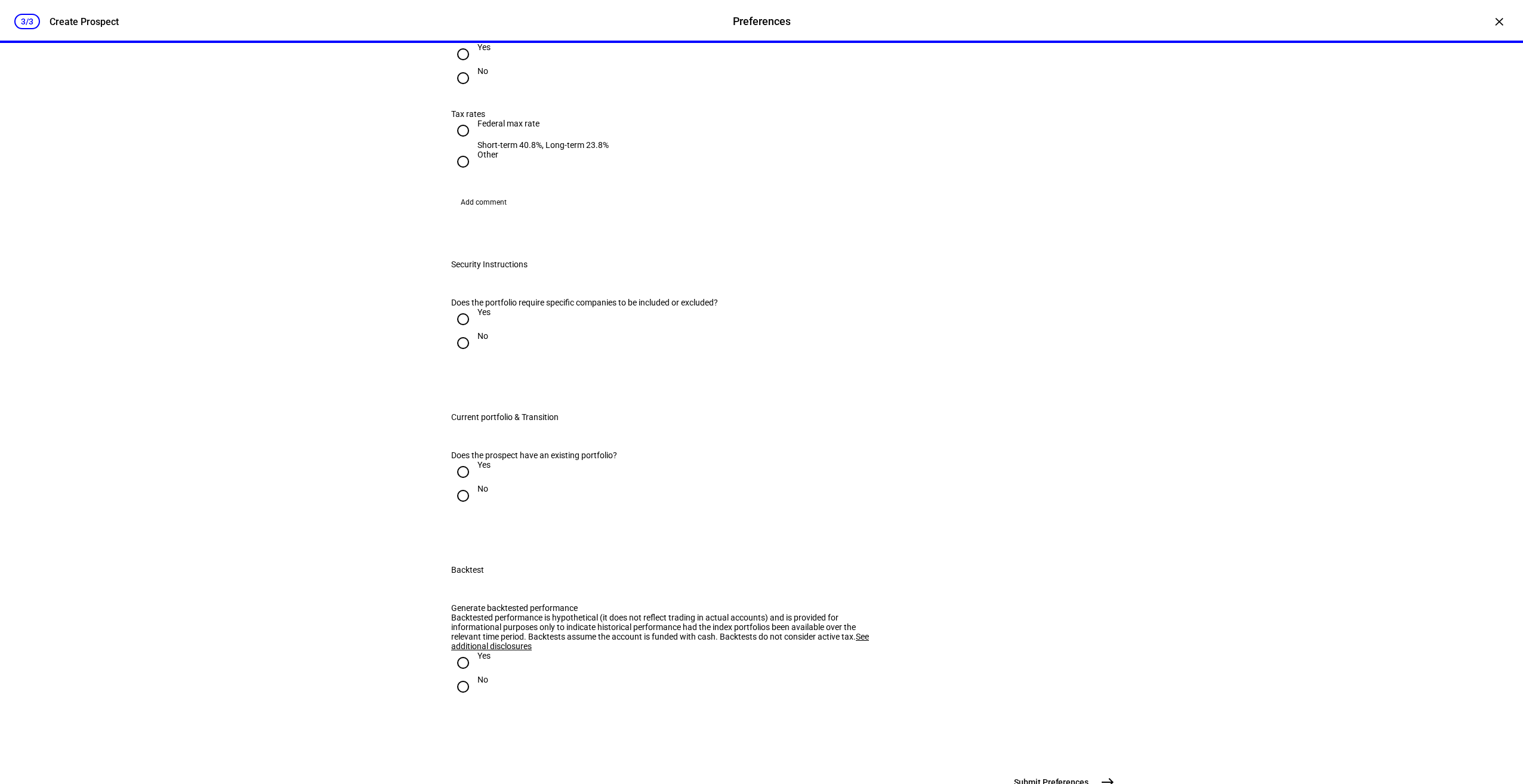
click at [342, 355] on div "3/3 Create Prospect Preferences Preferences Create Prospect × Customize your cl…" at bounding box center [762, 392] width 1523 height 784
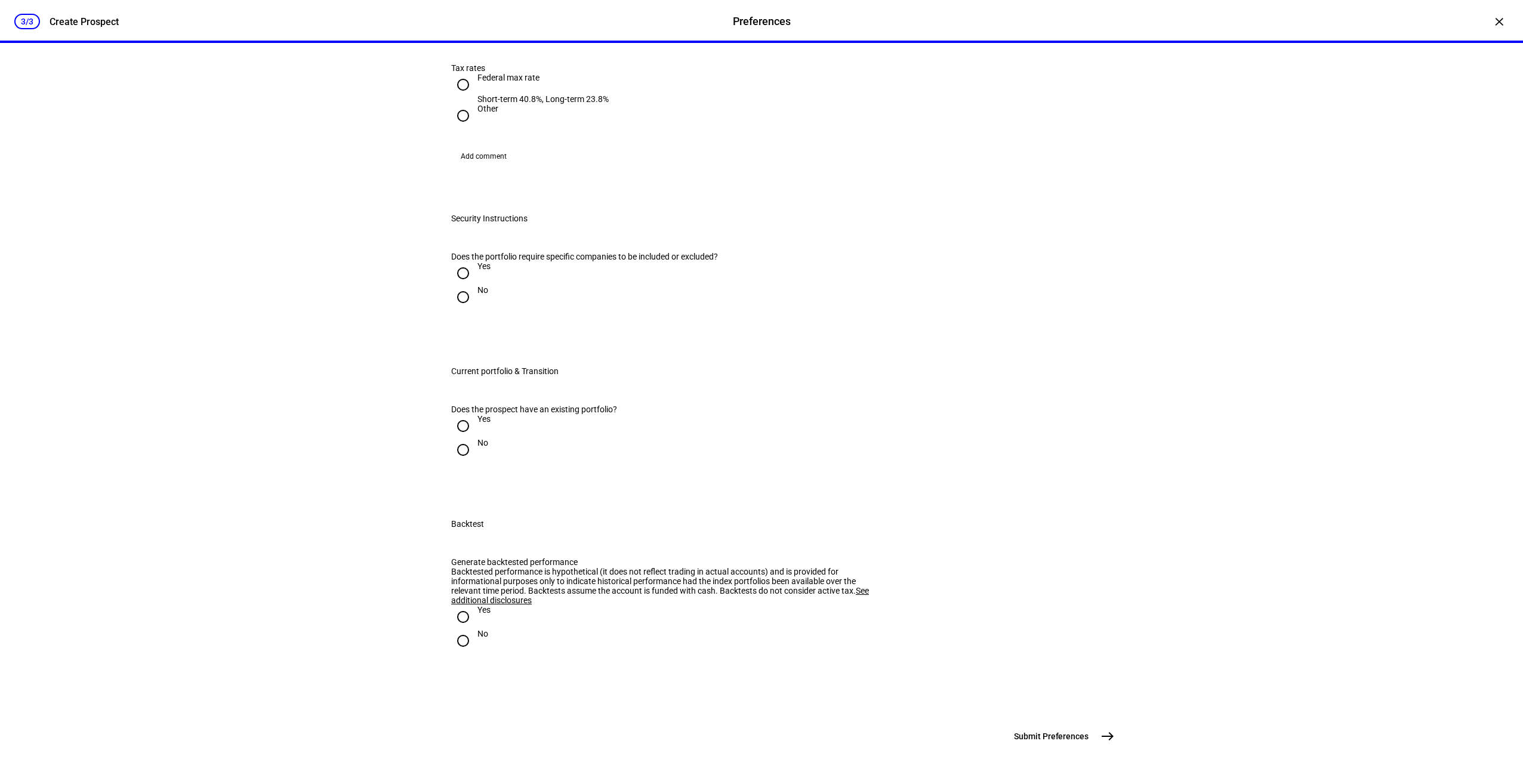
scroll to position [1551, 0]
click at [458, 20] on input "Yes" at bounding box center [463, 9] width 24 height 24
radio input "true"
click at [351, 310] on div "3/3 Create Prospect Preferences Preferences Create Prospect × Customize your cl…" at bounding box center [762, 392] width 1523 height 784
click at [454, 96] on input "Federal max rate Short-term 40.8%, Long-term 23.8%" at bounding box center [463, 85] width 24 height 24
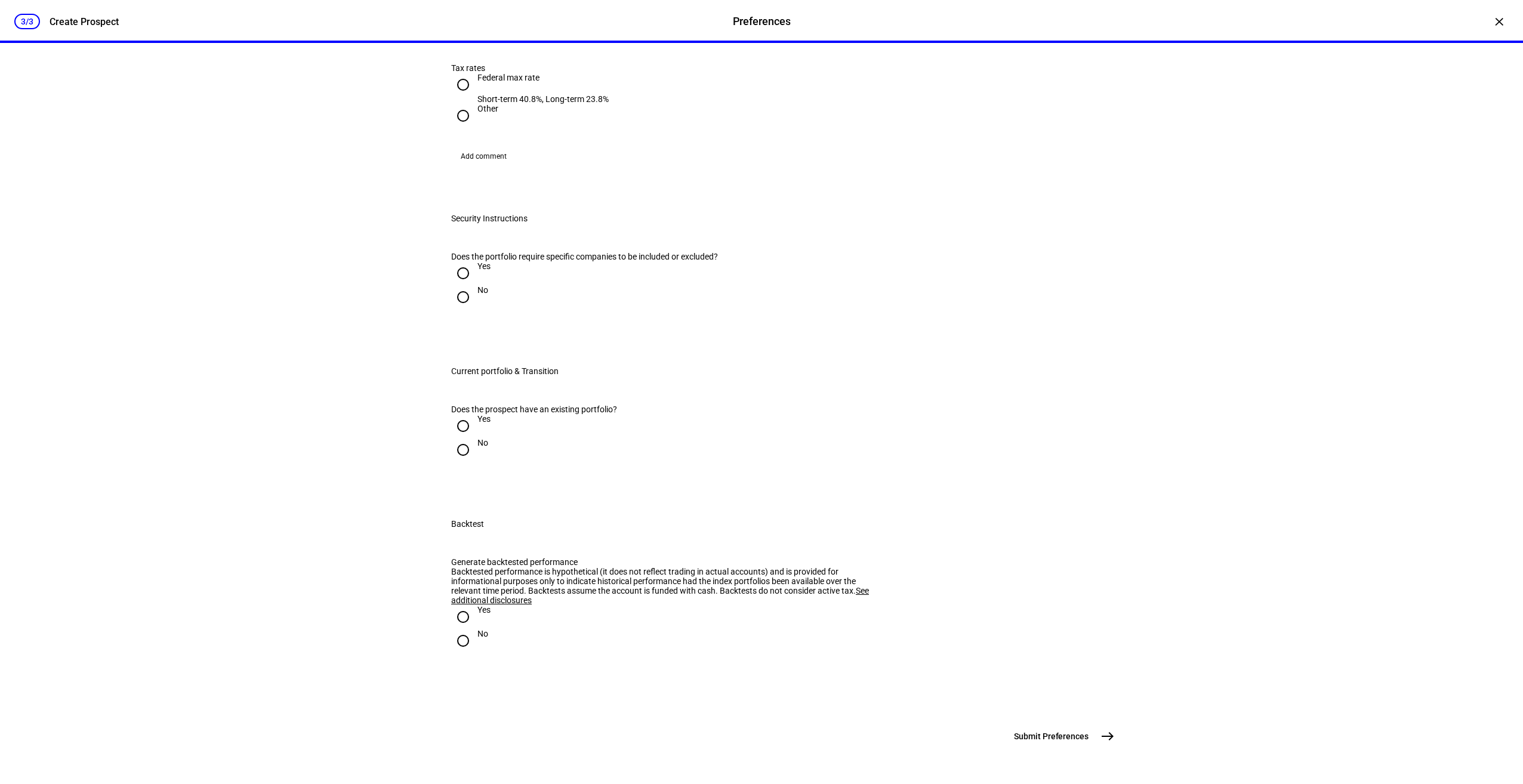
radio input "true"
click at [351, 367] on div "3/3 Create Prospect Preferences Preferences Create Prospect × Customize your cl…" at bounding box center [762, 392] width 1523 height 784
click at [462, 285] on input "Yes" at bounding box center [463, 273] width 24 height 24
radio input "true"
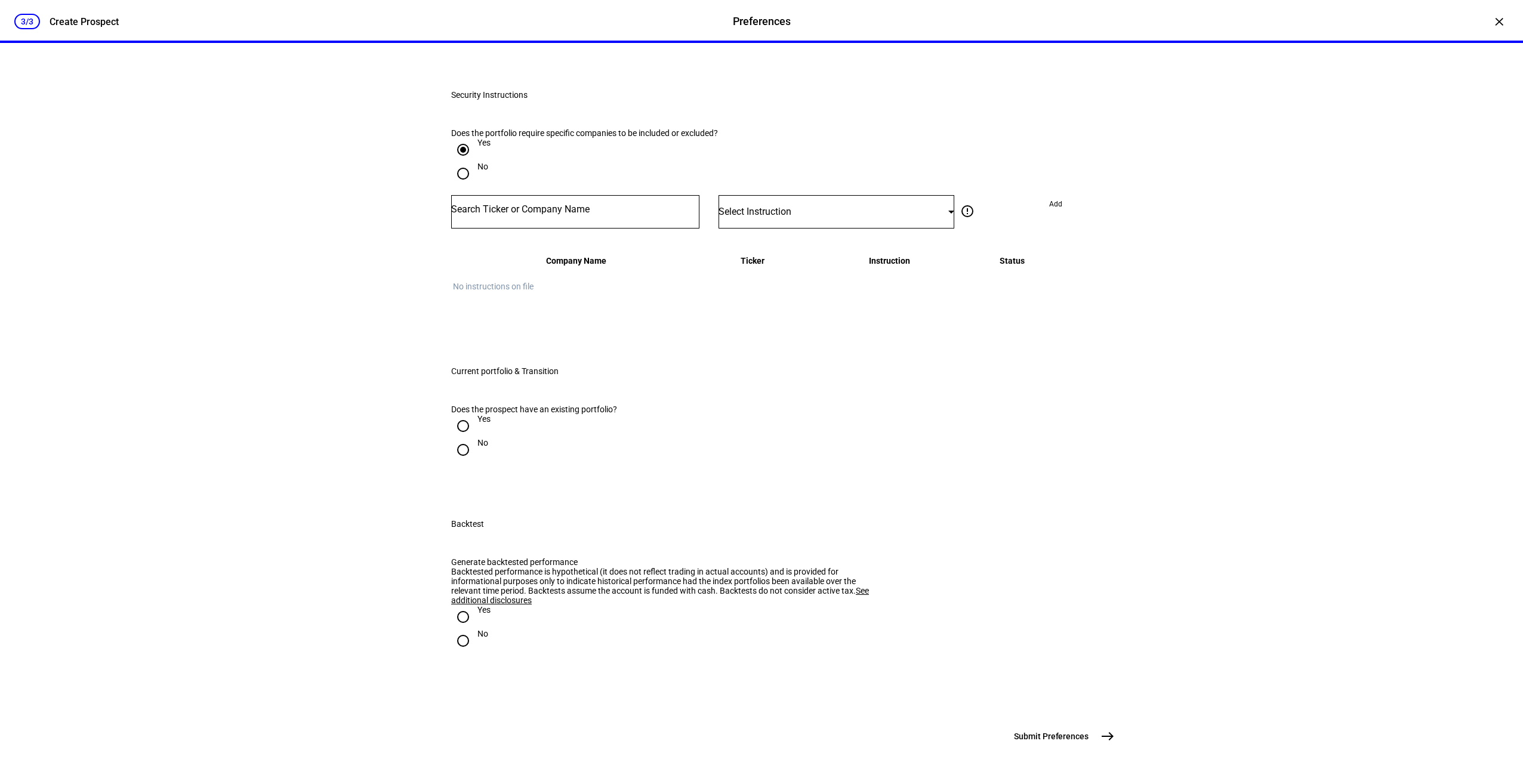
click at [519, 214] on input "Number" at bounding box center [575, 209] width 248 height 10
type input "amzn"
click at [500, 438] on div "AMZN" at bounding box center [503, 441] width 91 height 11
click at [948, 213] on div at bounding box center [950, 211] width 6 height 3
click at [766, 485] on span "Do Not Buy" at bounding box center [745, 489] width 42 height 10
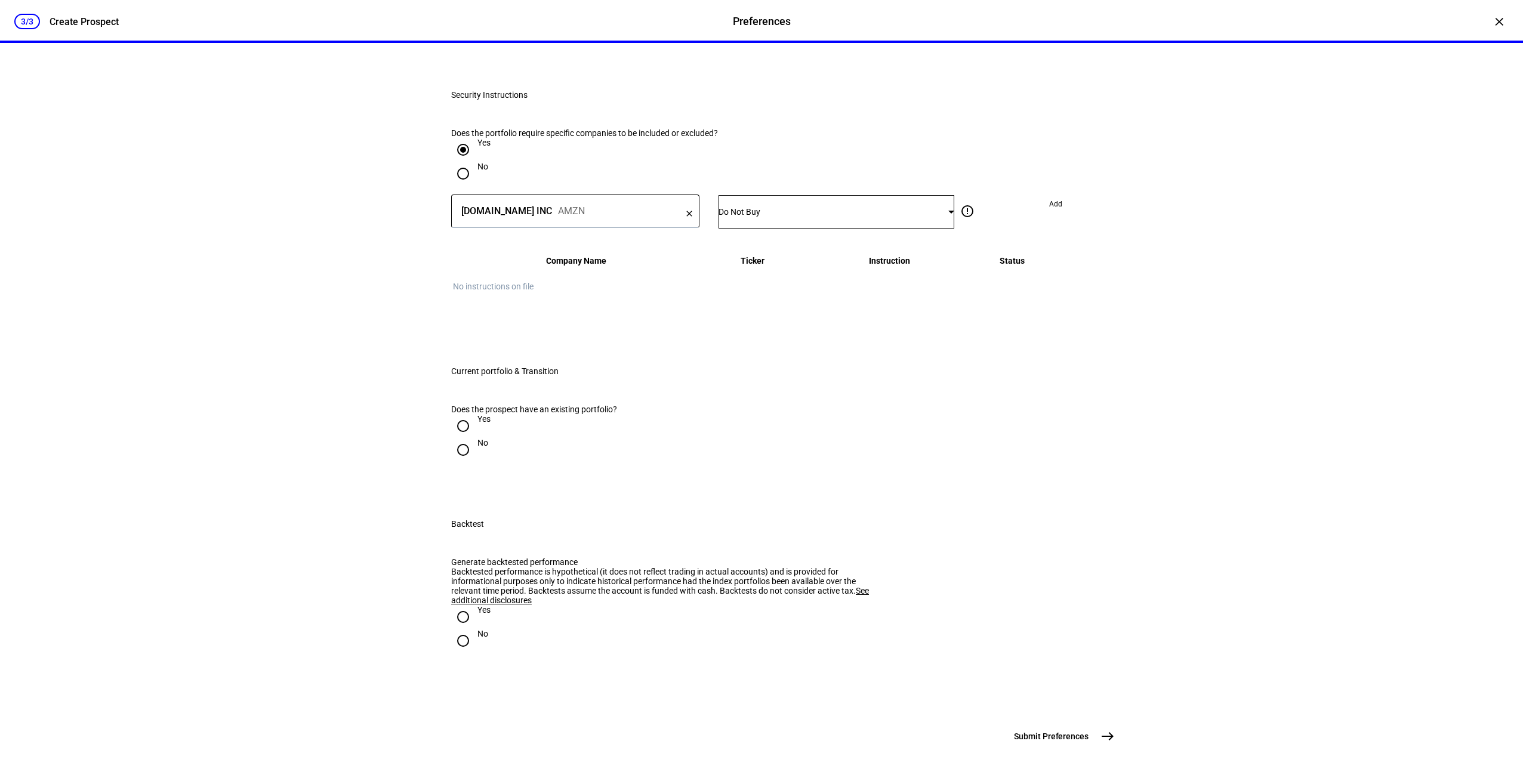
click at [1055, 214] on span "Add" at bounding box center [1055, 204] width 13 height 19
click at [464, 414] on input "Yes" at bounding box center [463, 426] width 24 height 24
radio input "true"
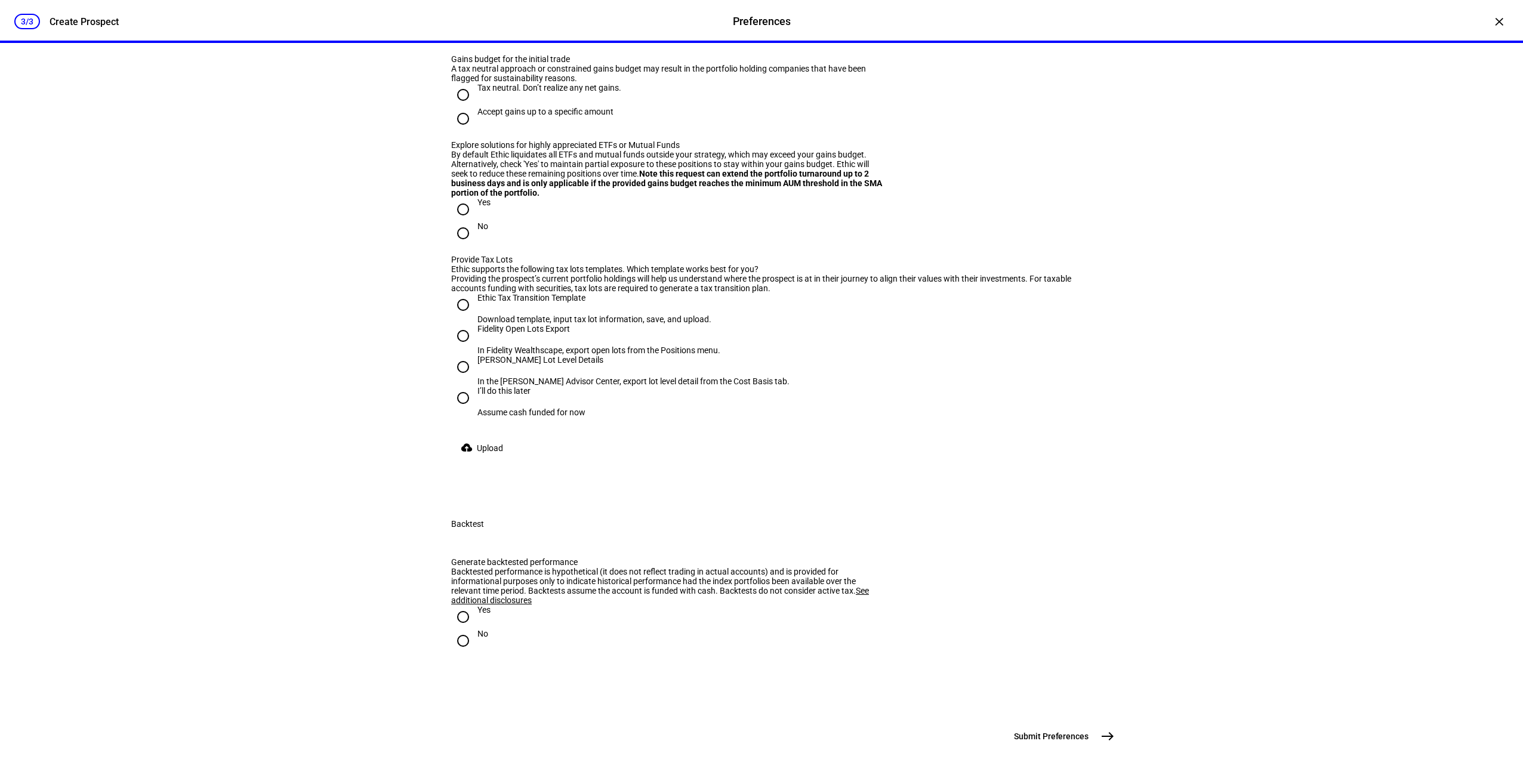
scroll to position [2158, 0]
radio input "true"
click at [458, 130] on input "Accept gains up to a specific amount" at bounding box center [463, 119] width 24 height 24
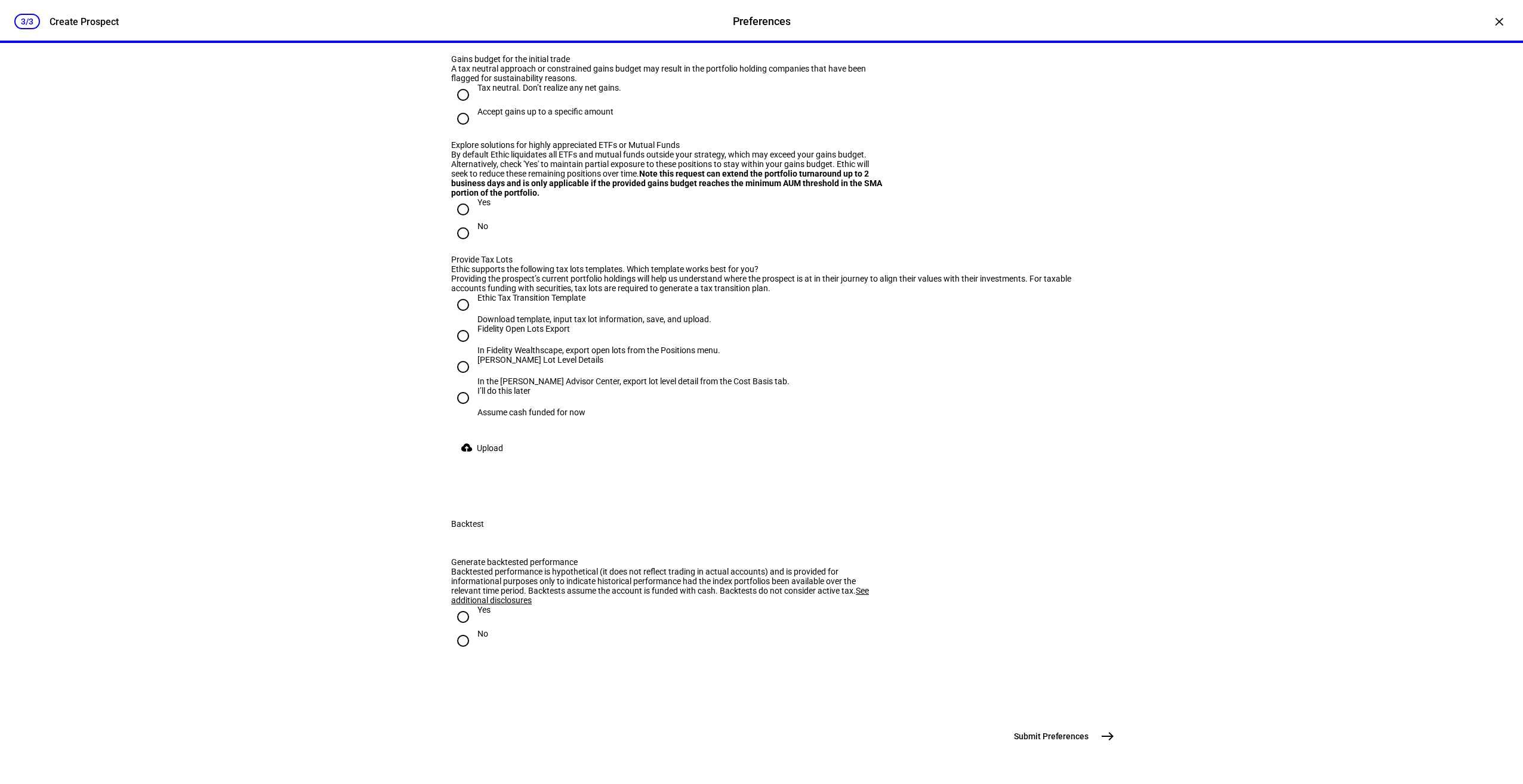
radio input "true"
click at [457, 52] on input "Tax neutral. Don’t realize any net gains." at bounding box center [463, 41] width 24 height 24
radio input "true"
click at [364, 322] on div "3/3 Create Prospect Preferences Preferences Create Prospect × Customize your cl…" at bounding box center [762, 392] width 1523 height 784
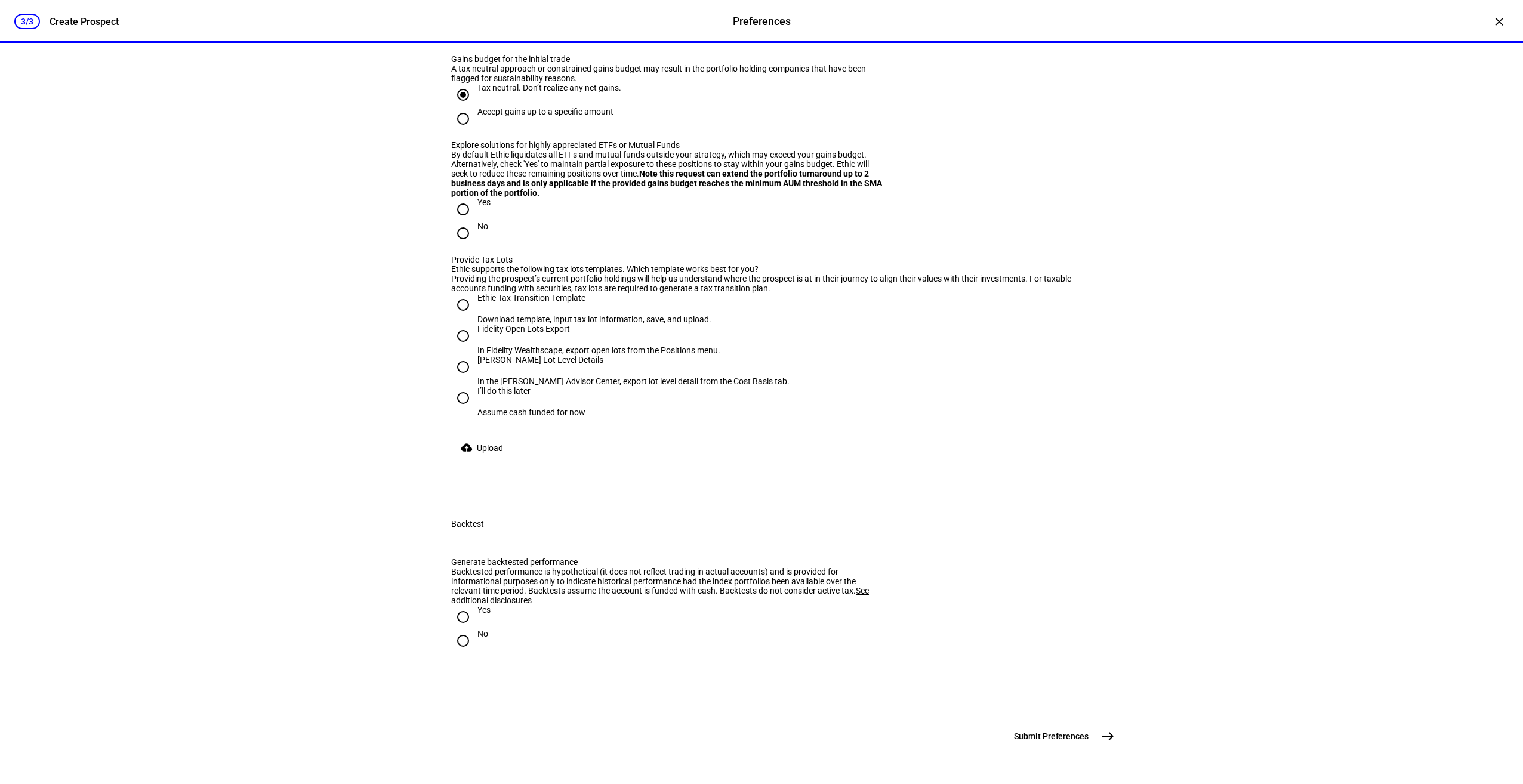
scroll to position [2397, 0]
click at [460, 221] on input "Yes" at bounding box center [463, 210] width 24 height 24
radio input "true"
click at [318, 390] on div "3/3 Create Prospect Preferences Preferences Create Prospect × Customize your cl…" at bounding box center [762, 392] width 1523 height 784
click at [457, 245] on input "No" at bounding box center [463, 233] width 24 height 24
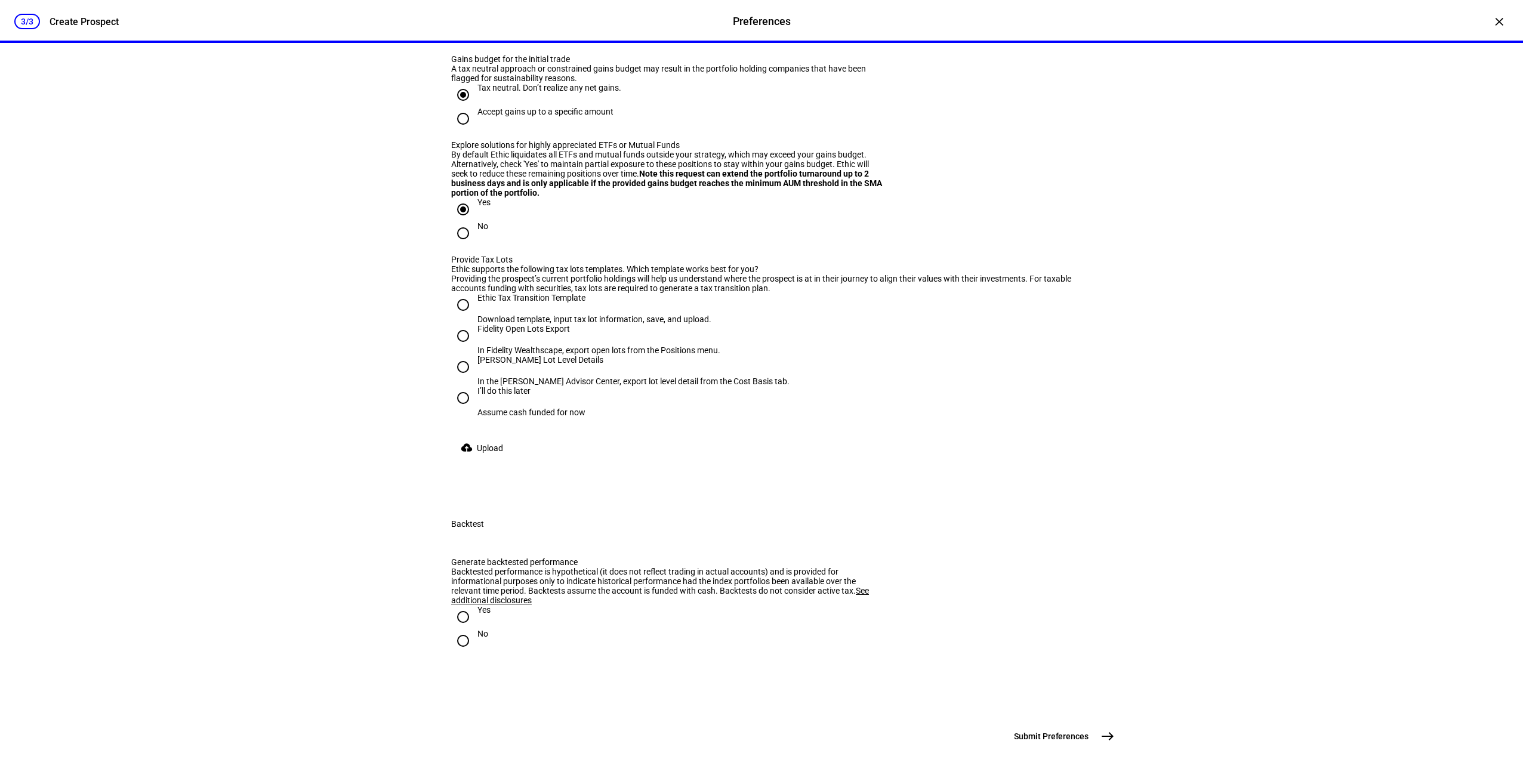
radio input "true"
click at [373, 381] on div "3/3 Create Prospect Preferences Preferences Create Prospect × Customize your cl…" at bounding box center [762, 392] width 1523 height 784
click at [491, 265] on div "Provide Tax Lots" at bounding box center [668, 260] width 434 height 10
click at [459, 348] on input "Fidelity Open Lots Export In Fidelity Wealthscape, export open lots from the Po…" at bounding box center [463, 336] width 24 height 24
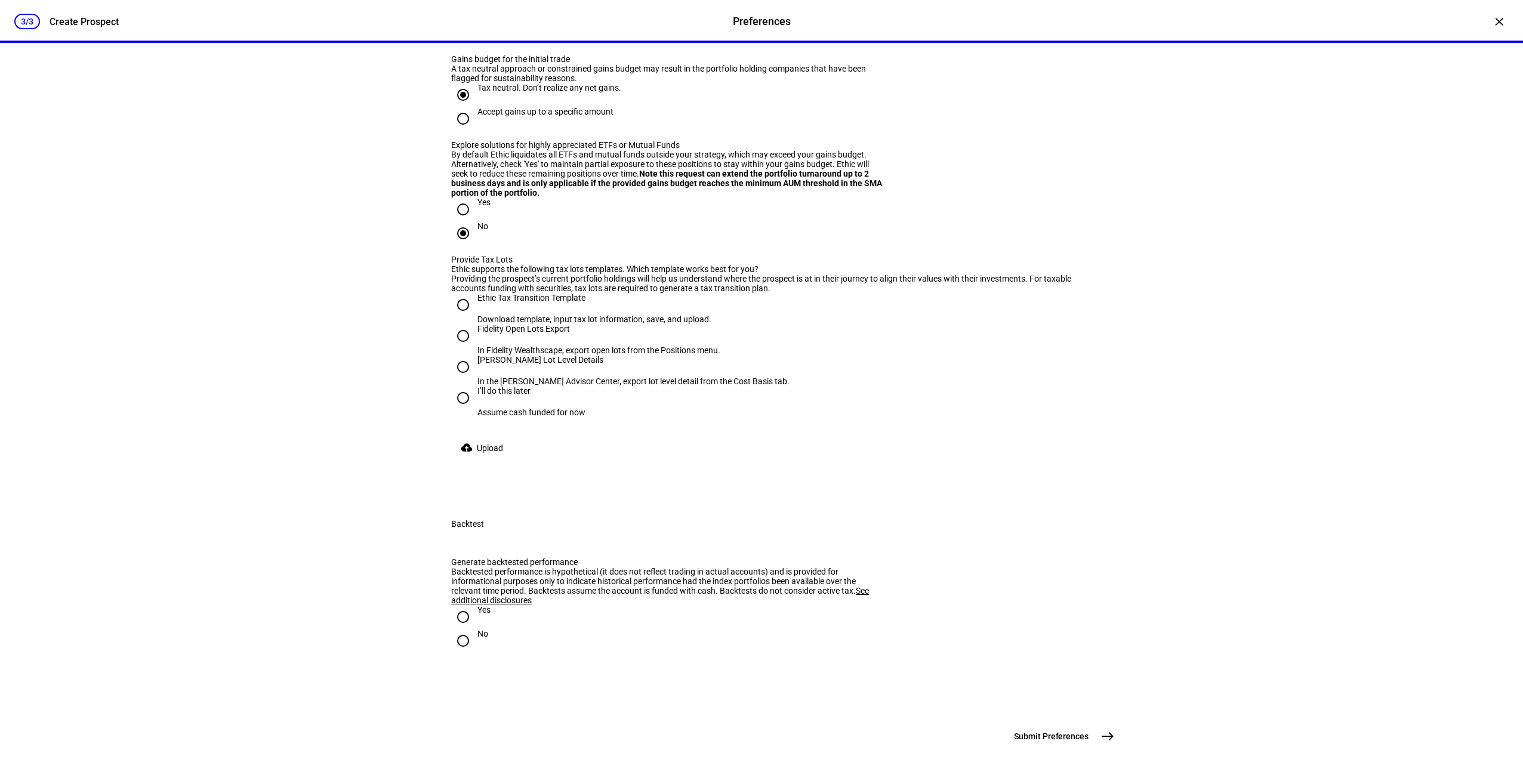
radio input "true"
click at [479, 460] on span "Upload" at bounding box center [490, 448] width 27 height 24
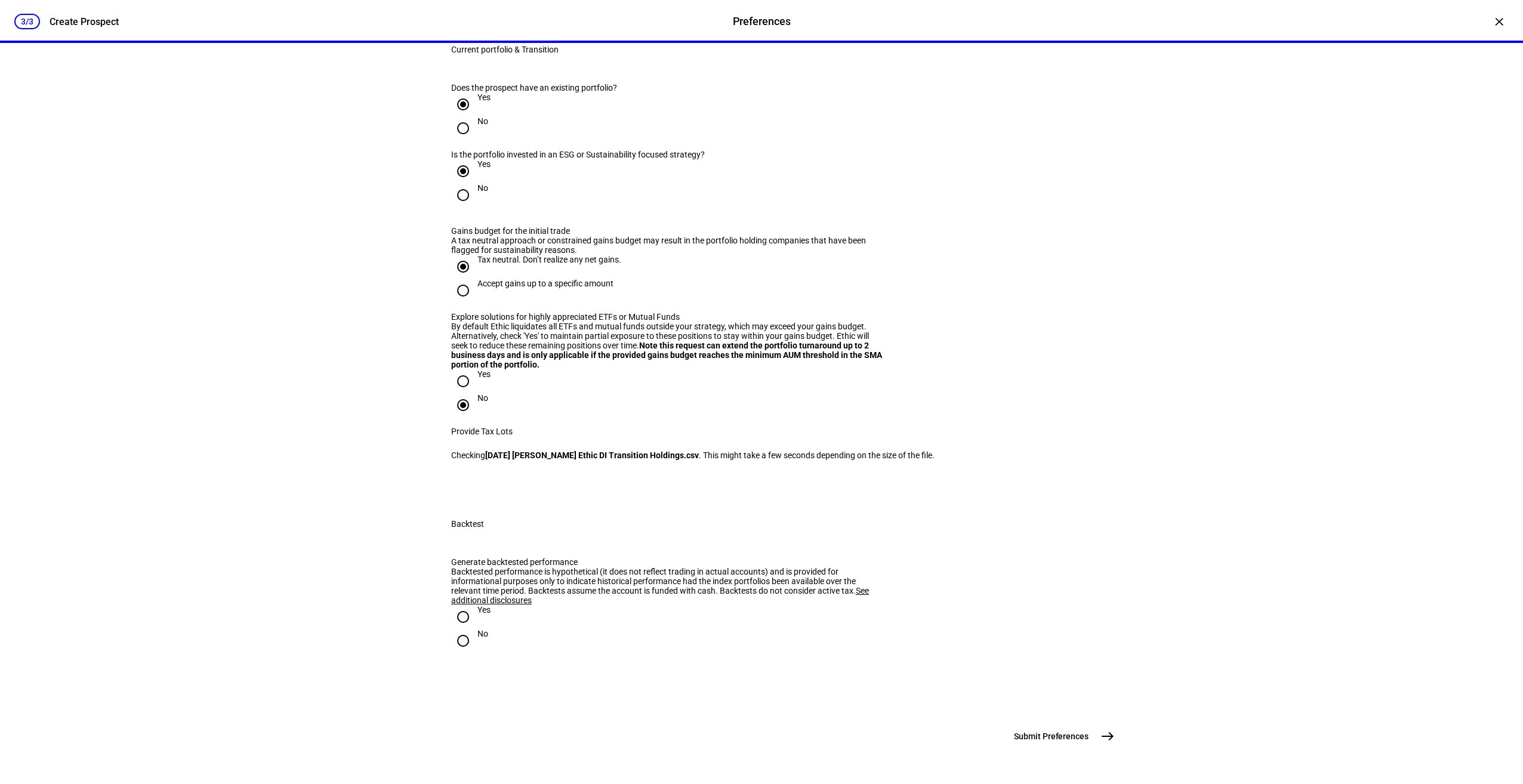
scroll to position [2414, 0]
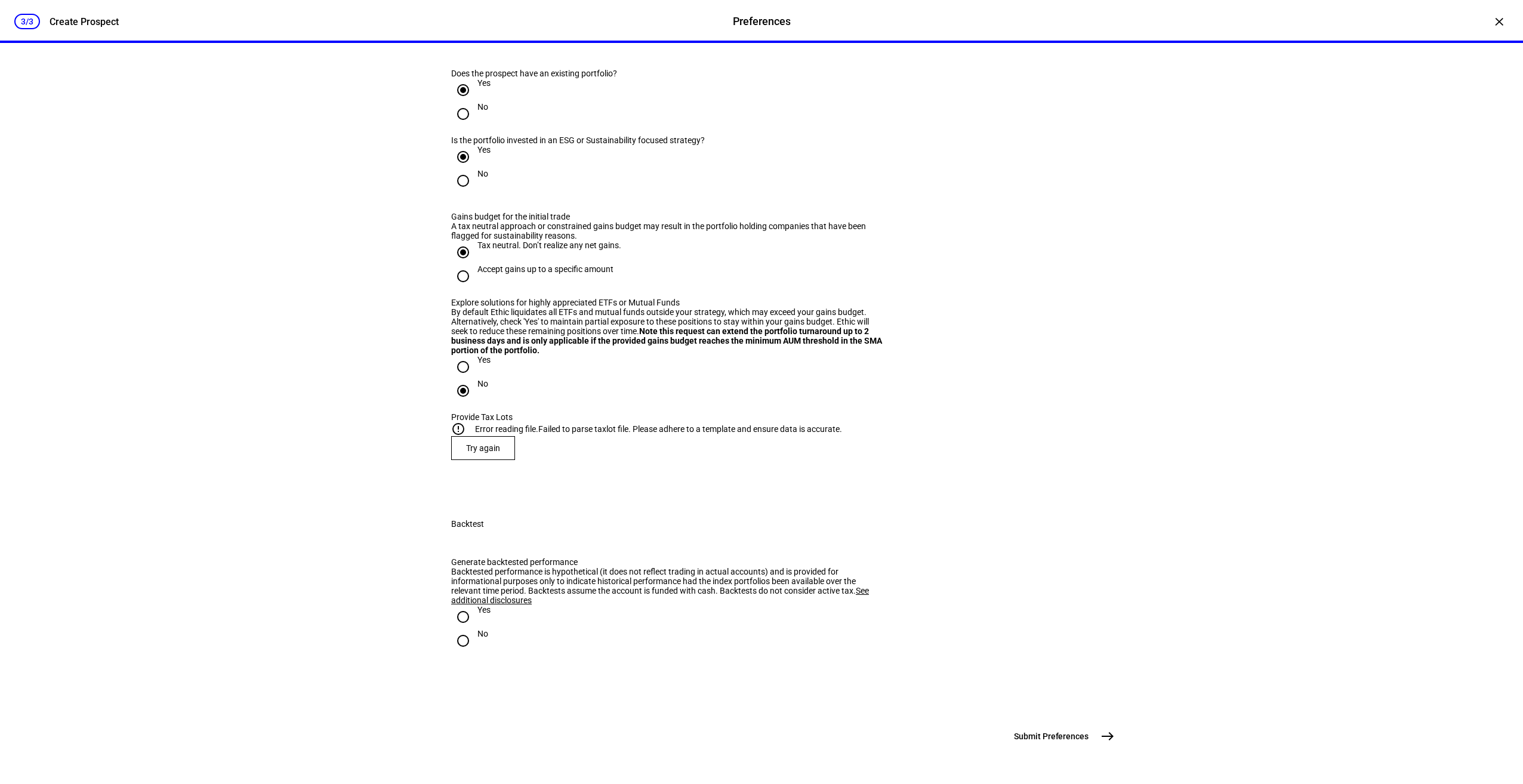
click at [282, 390] on div "3/3 Create Prospect Preferences Preferences Create Prospect × Customize your cl…" at bounding box center [762, 392] width 1523 height 784
click at [549, 355] on eth-radio-group "Yes No" at bounding box center [762, 383] width 621 height 57
click at [484, 443] on span "Try again" at bounding box center [482, 448] width 34 height 10
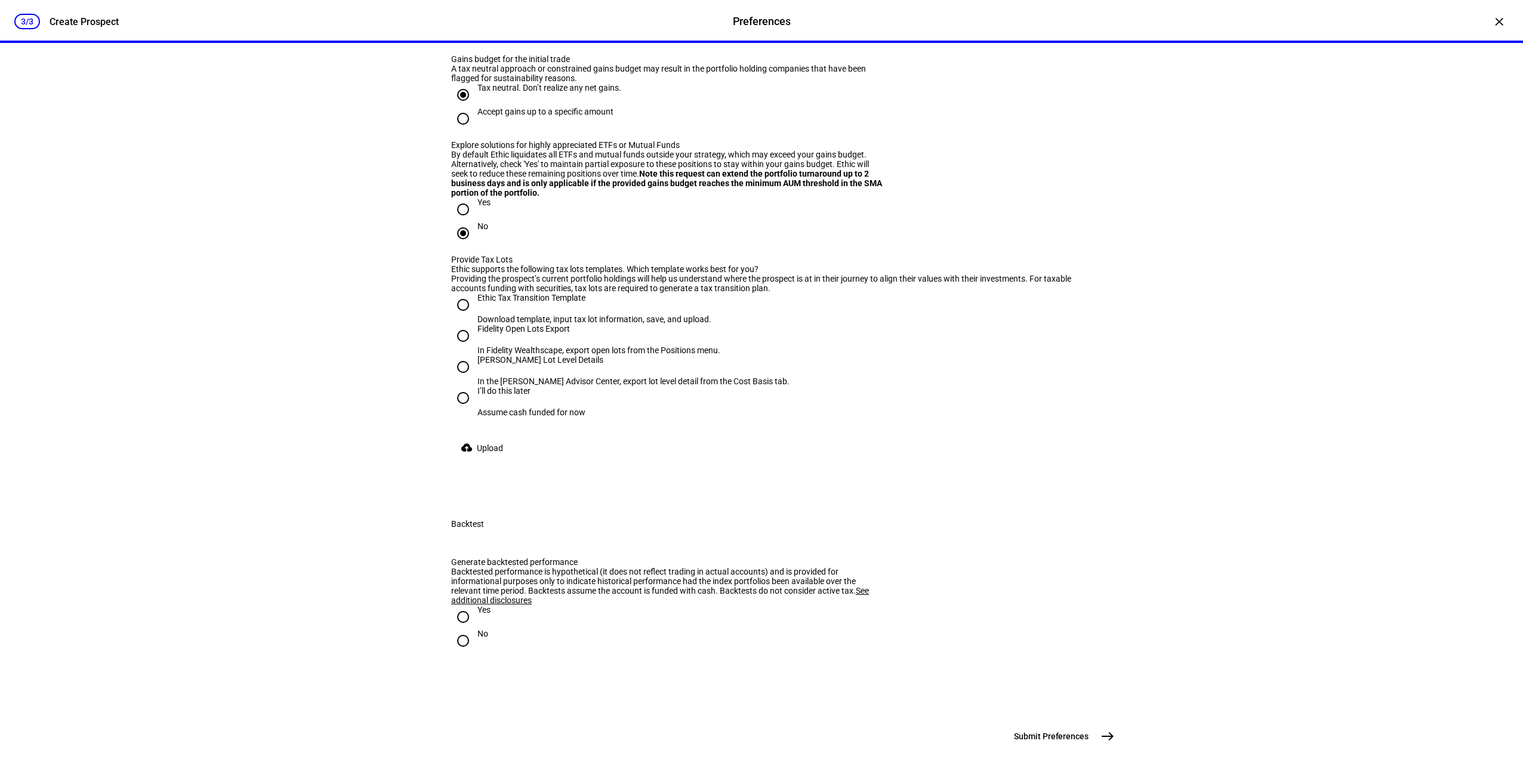
click at [359, 520] on div "3/3 Create Prospect Preferences Preferences Create Prospect × Customize your cl…" at bounding box center [762, 392] width 1523 height 784
click at [457, 410] on input "I’ll do this later Assume cash funded for now" at bounding box center [463, 398] width 24 height 24
radio input "true"
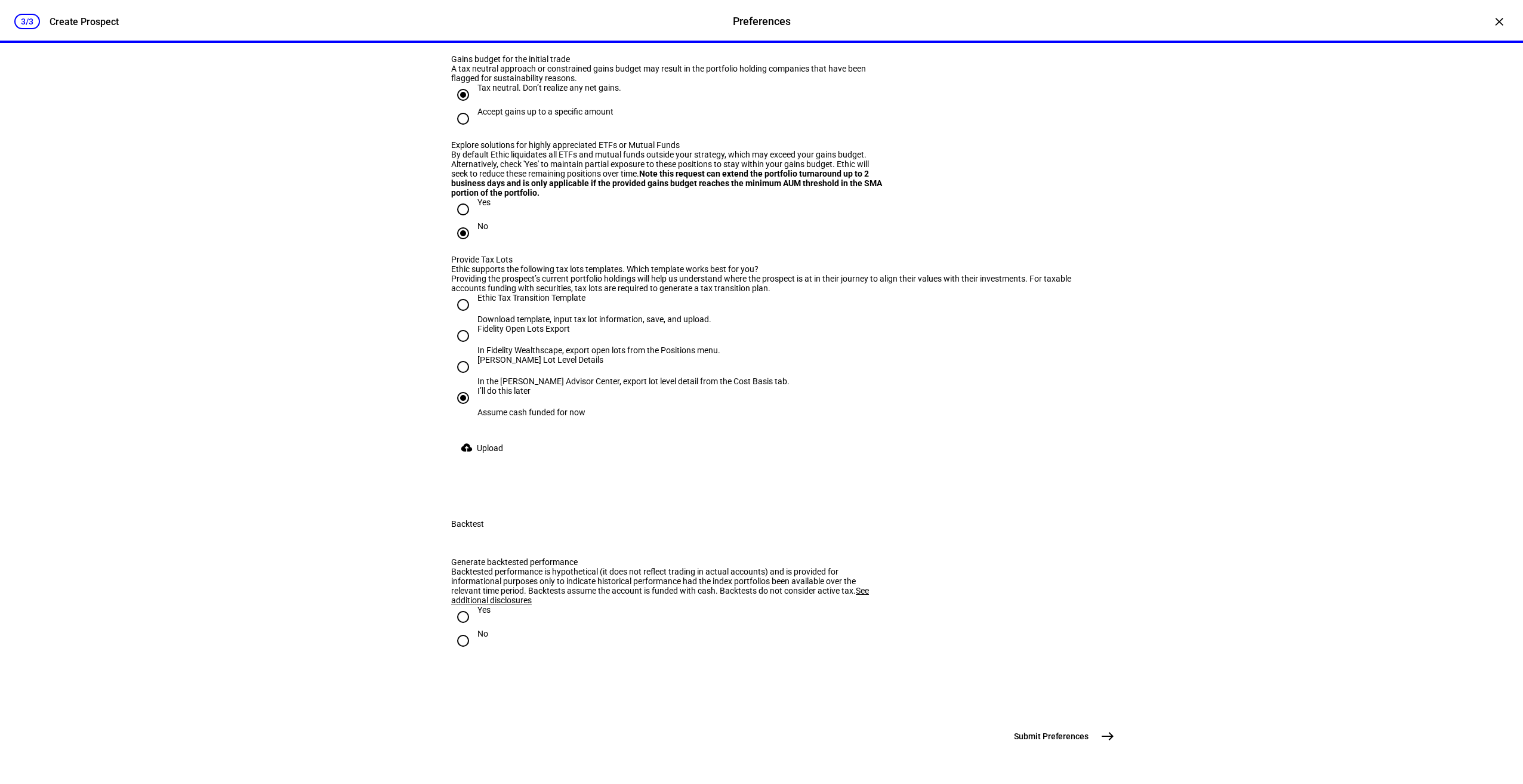
click at [457, 605] on input "Yes" at bounding box center [463, 617] width 24 height 24
radio input "true"
click at [355, 582] on div "3/3 Create Prospect Preferences Preferences Create Prospect × Customize your cl…" at bounding box center [762, 392] width 1523 height 784
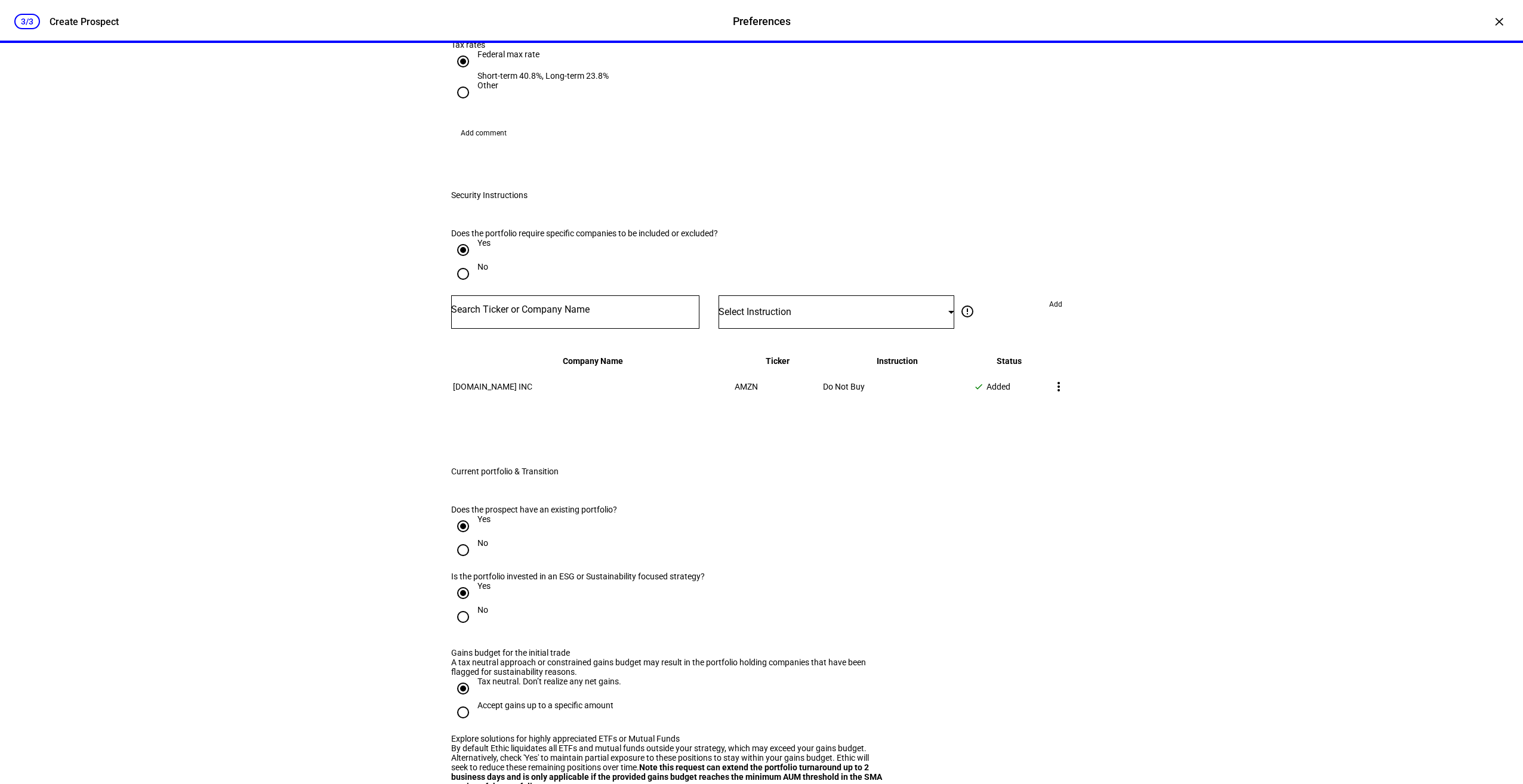
scroll to position [1024, 0]
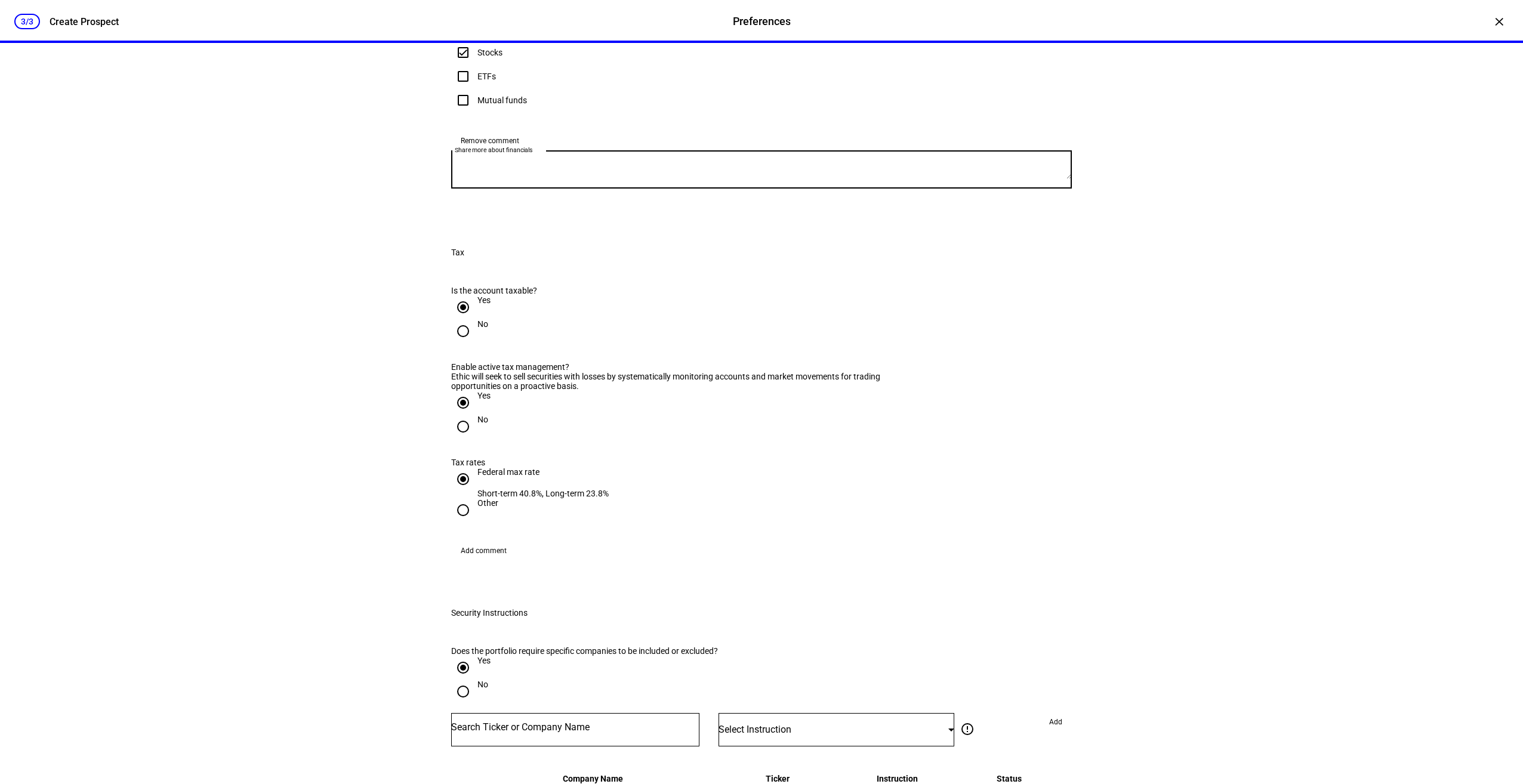
click at [607, 179] on textarea "Share more about financials" at bounding box center [762, 170] width 621 height 19
type textarea "We plan to liquidate ETF and positions carrying a loss prior to transition. The…"
click at [1207, 383] on div "3/3 Create Prospect Preferences Preferences Create Prospect × Customize your cl…" at bounding box center [762, 392] width 1523 height 784
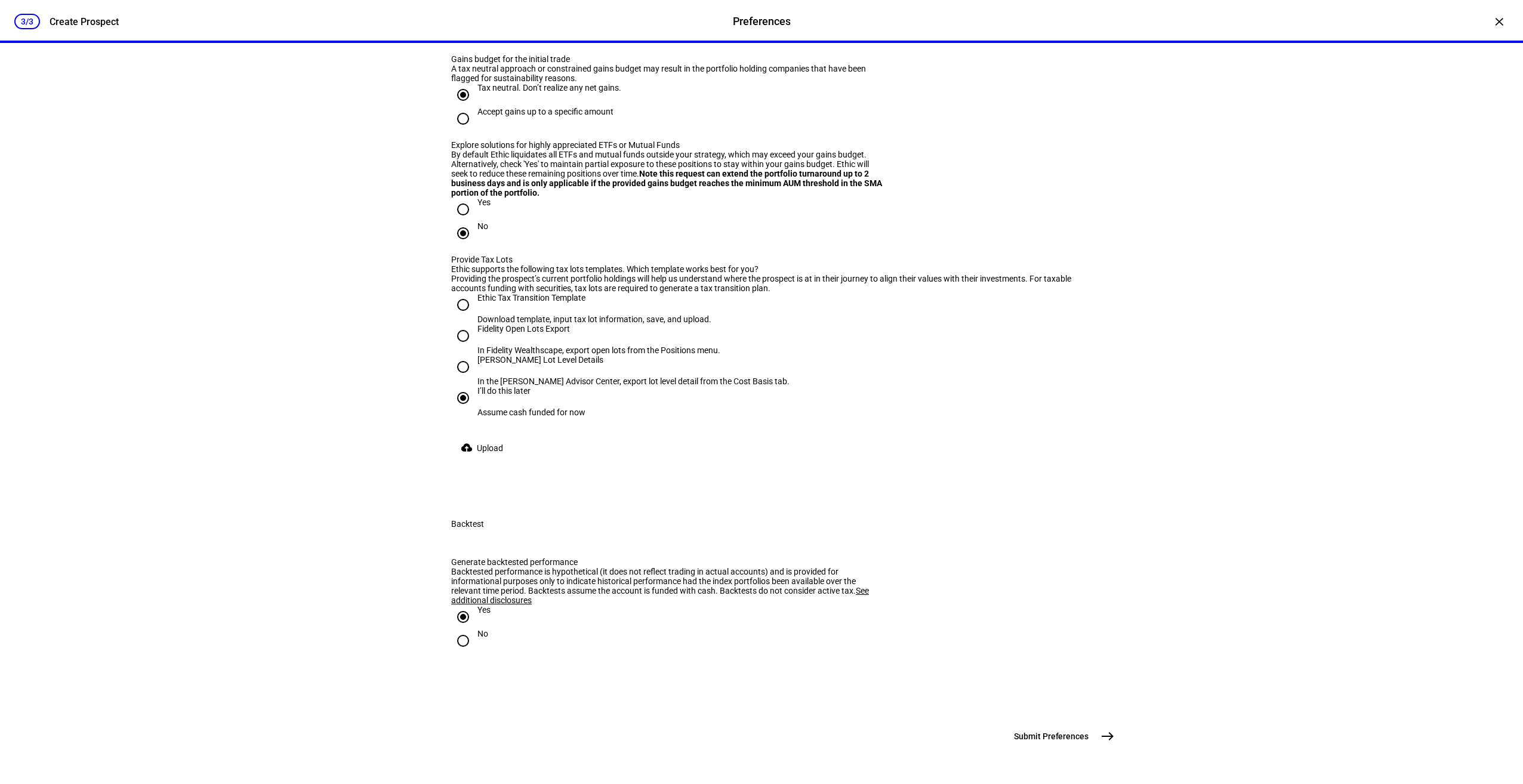
scroll to position [2575, 0]
click at [1106, 738] on mat-icon "east" at bounding box center [1107, 737] width 14 height 14
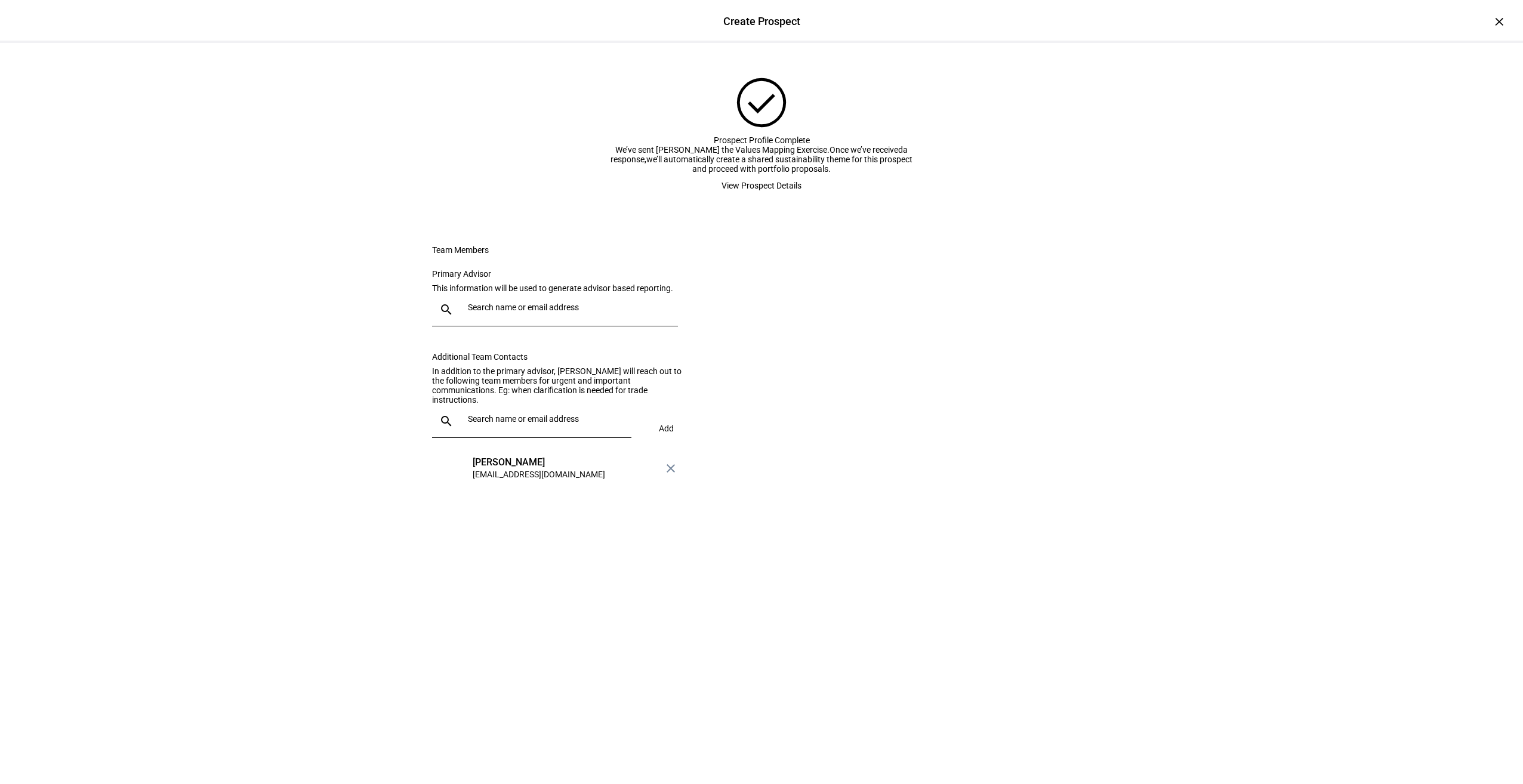
scroll to position [0, 0]
click at [526, 312] on input "text" at bounding box center [570, 307] width 205 height 10
click at [491, 487] on div "[EMAIL_ADDRESS][DOMAIN_NAME]" at bounding box center [537, 493] width 133 height 12
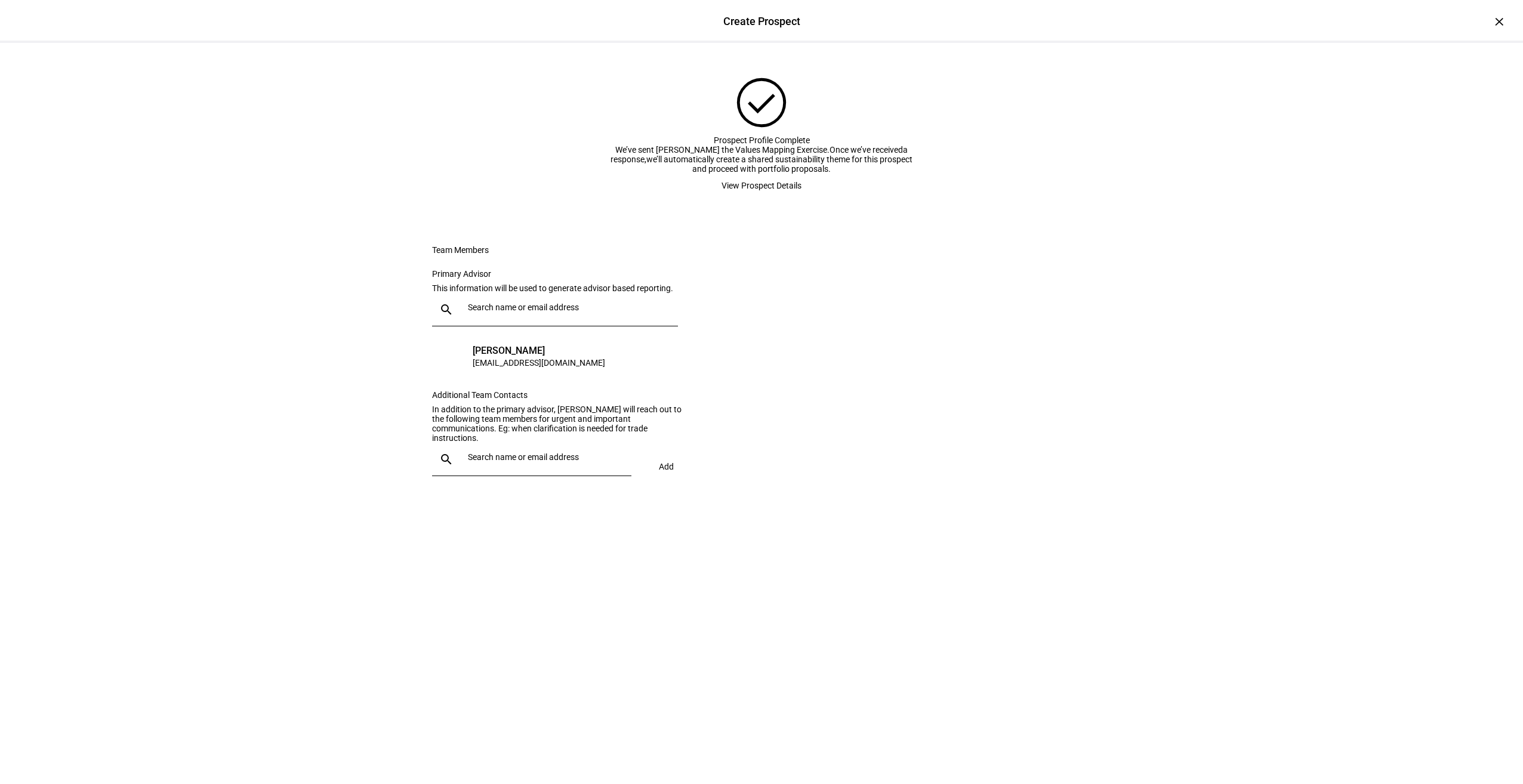
click at [787, 198] on span "View Prospect Details" at bounding box center [761, 186] width 80 height 24
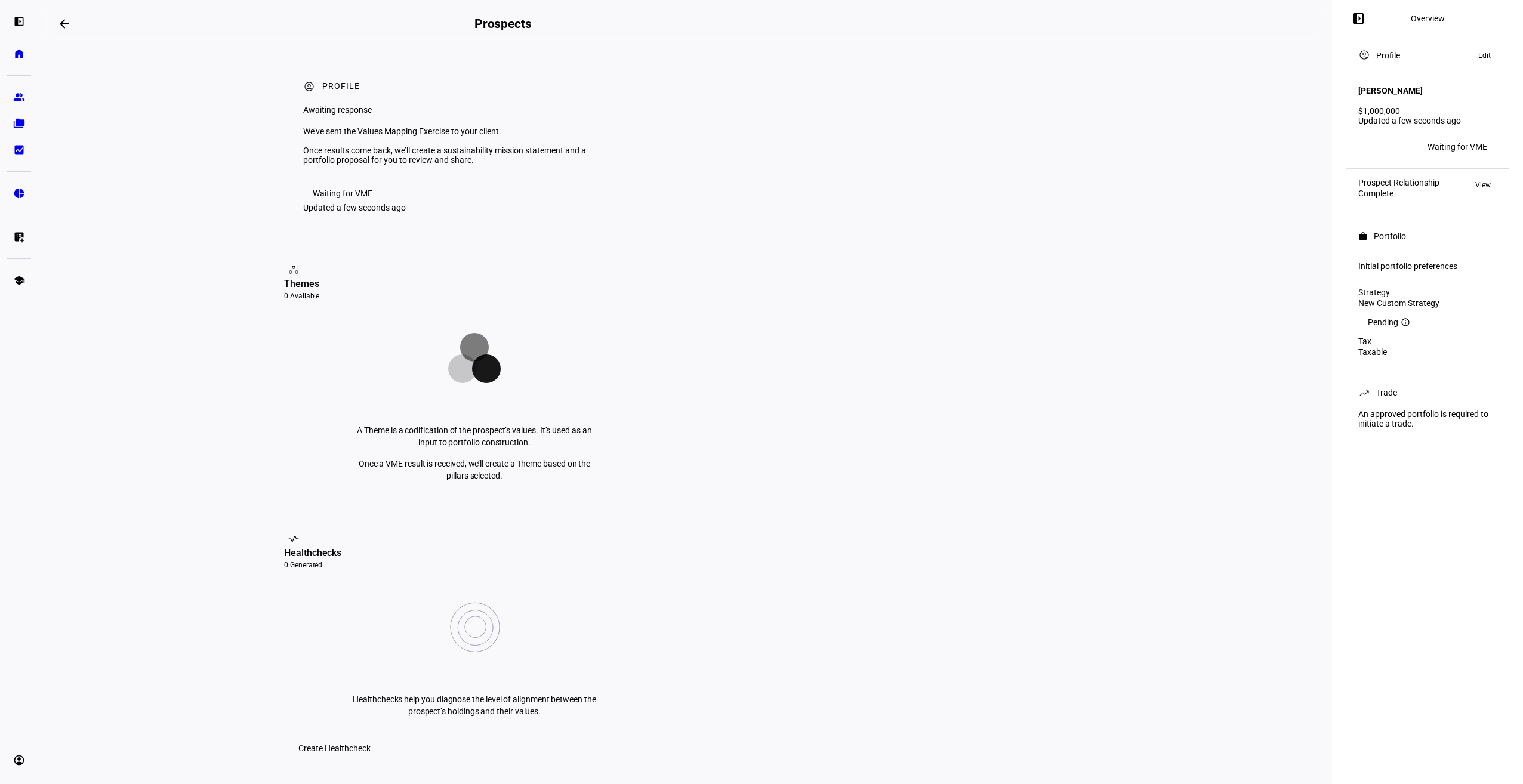
click at [1467, 142] on div "Waiting for VME" at bounding box center [1457, 147] width 60 height 10
click at [1368, 142] on span "BH" at bounding box center [1368, 146] width 10 height 8
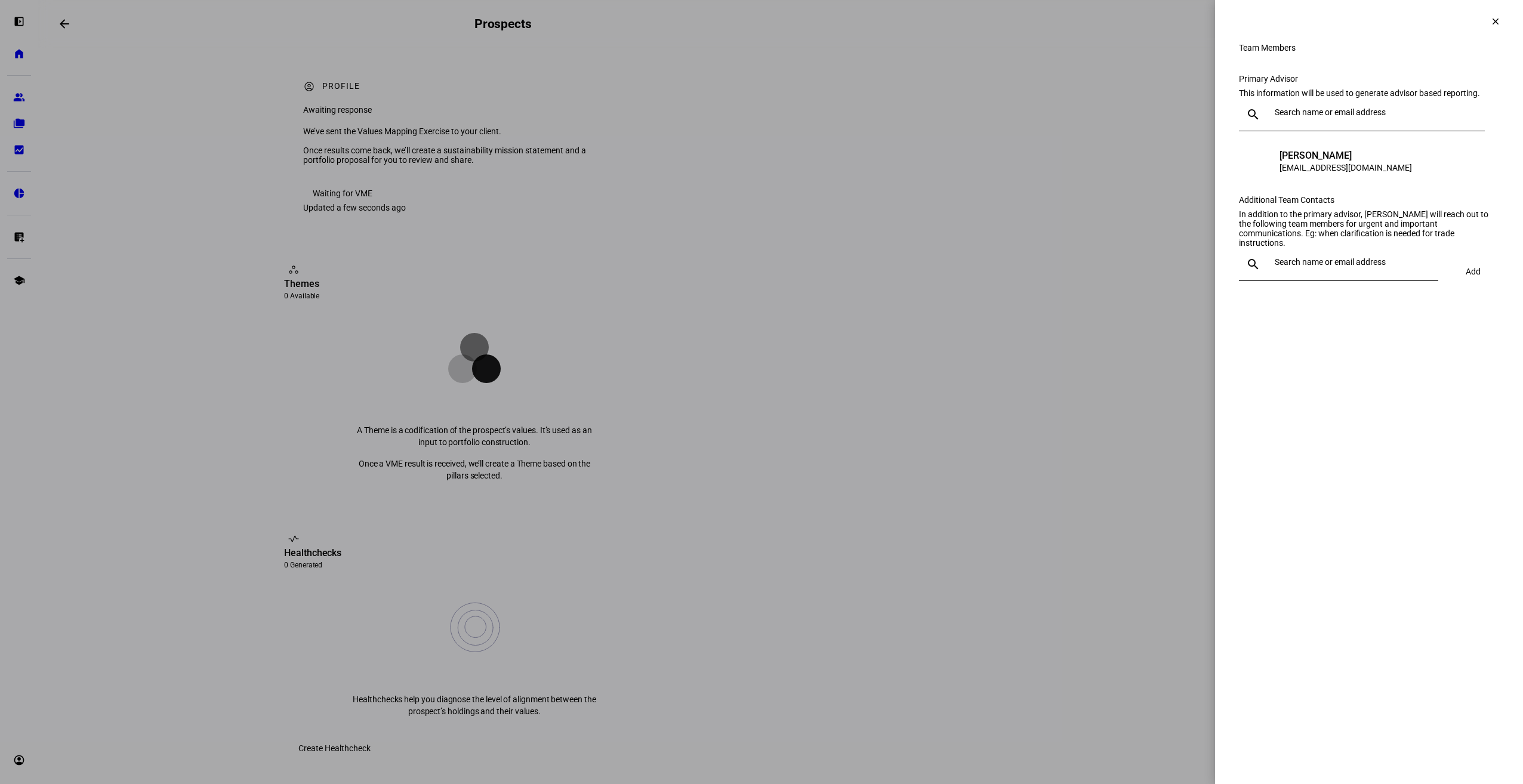
click at [1490, 22] on mat-icon "clear" at bounding box center [1495, 21] width 10 height 10
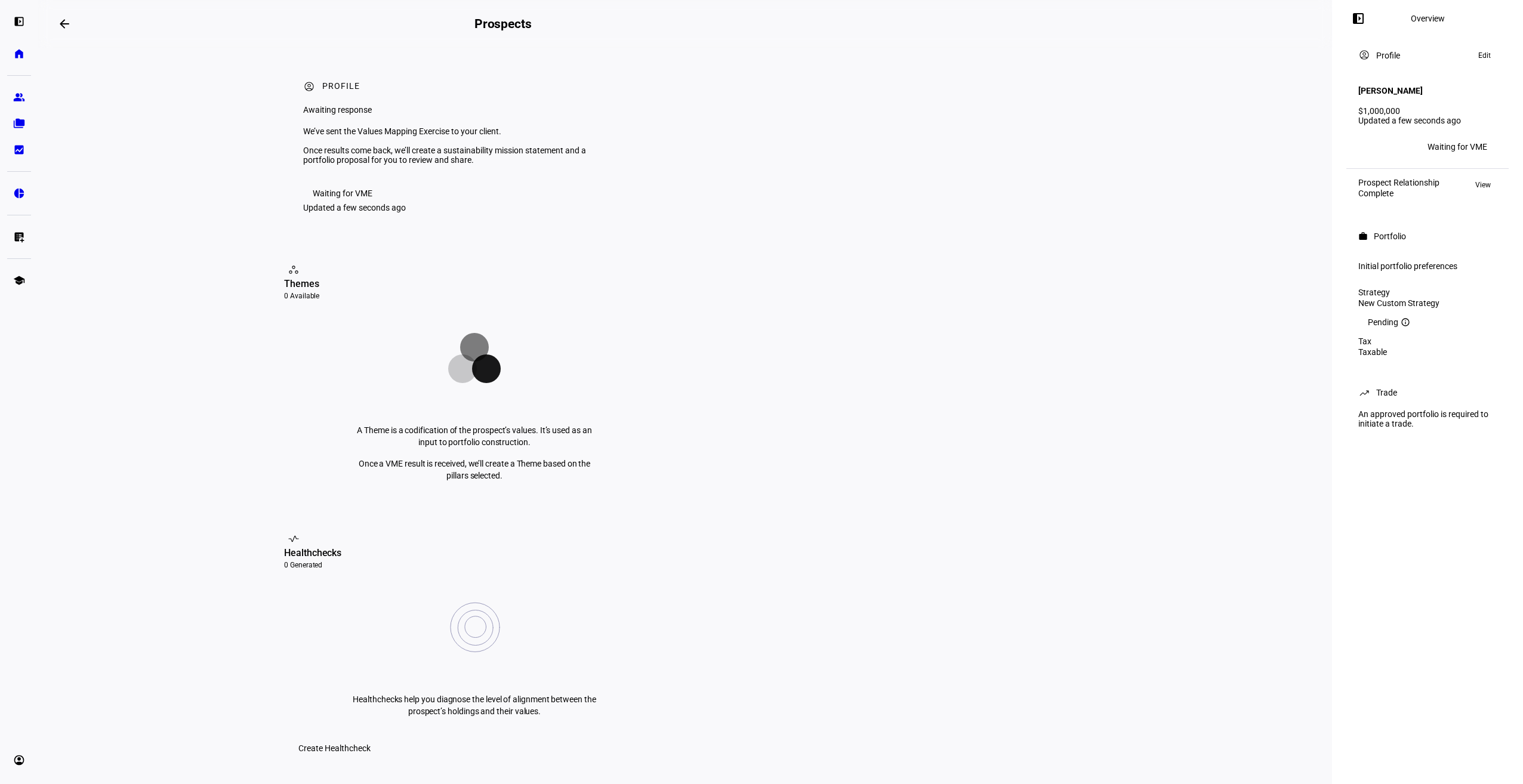
click at [1485, 55] on span "Edit" at bounding box center [1484, 55] width 13 height 14
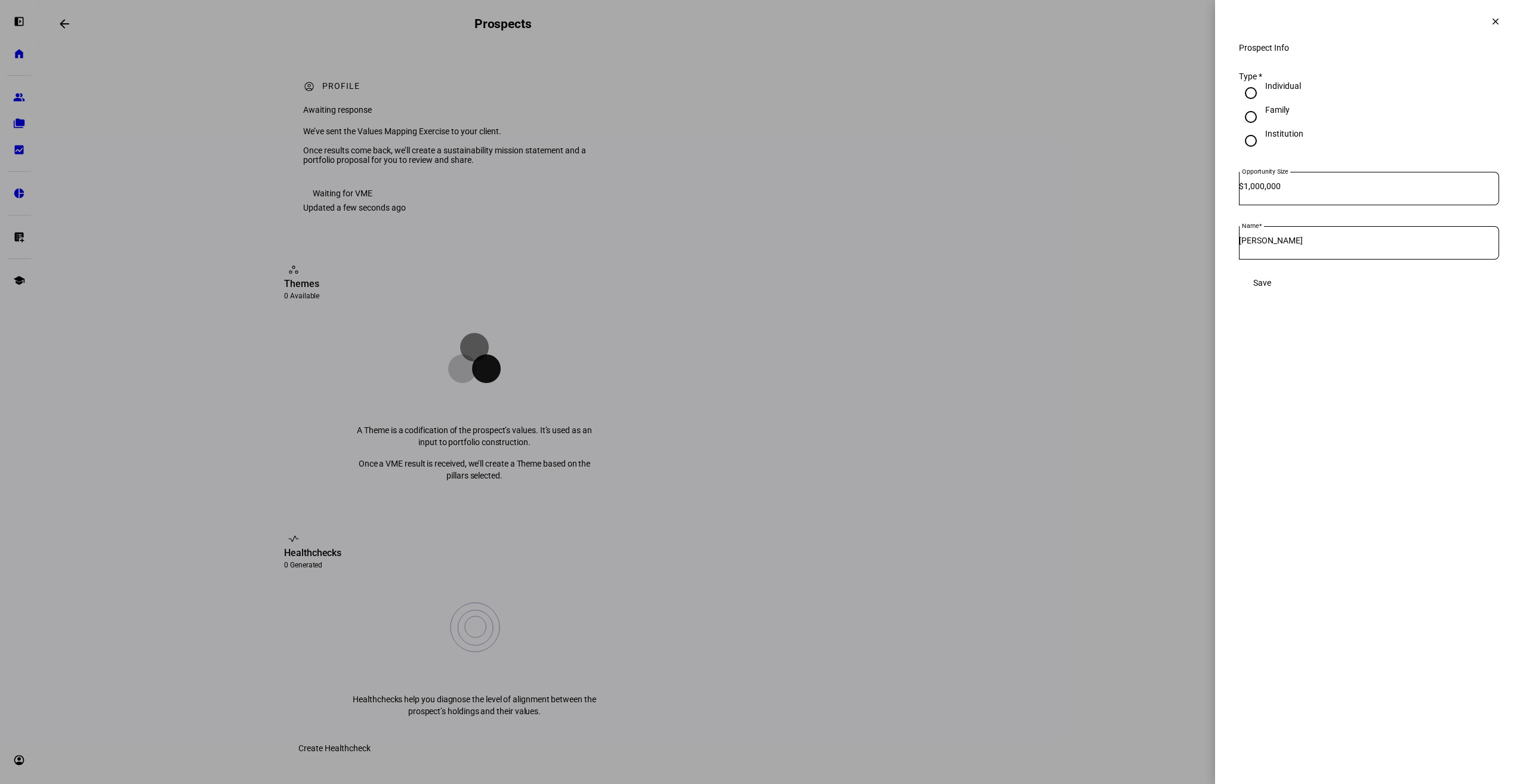
click at [1493, 26] on mat-icon "clear" at bounding box center [1495, 21] width 10 height 10
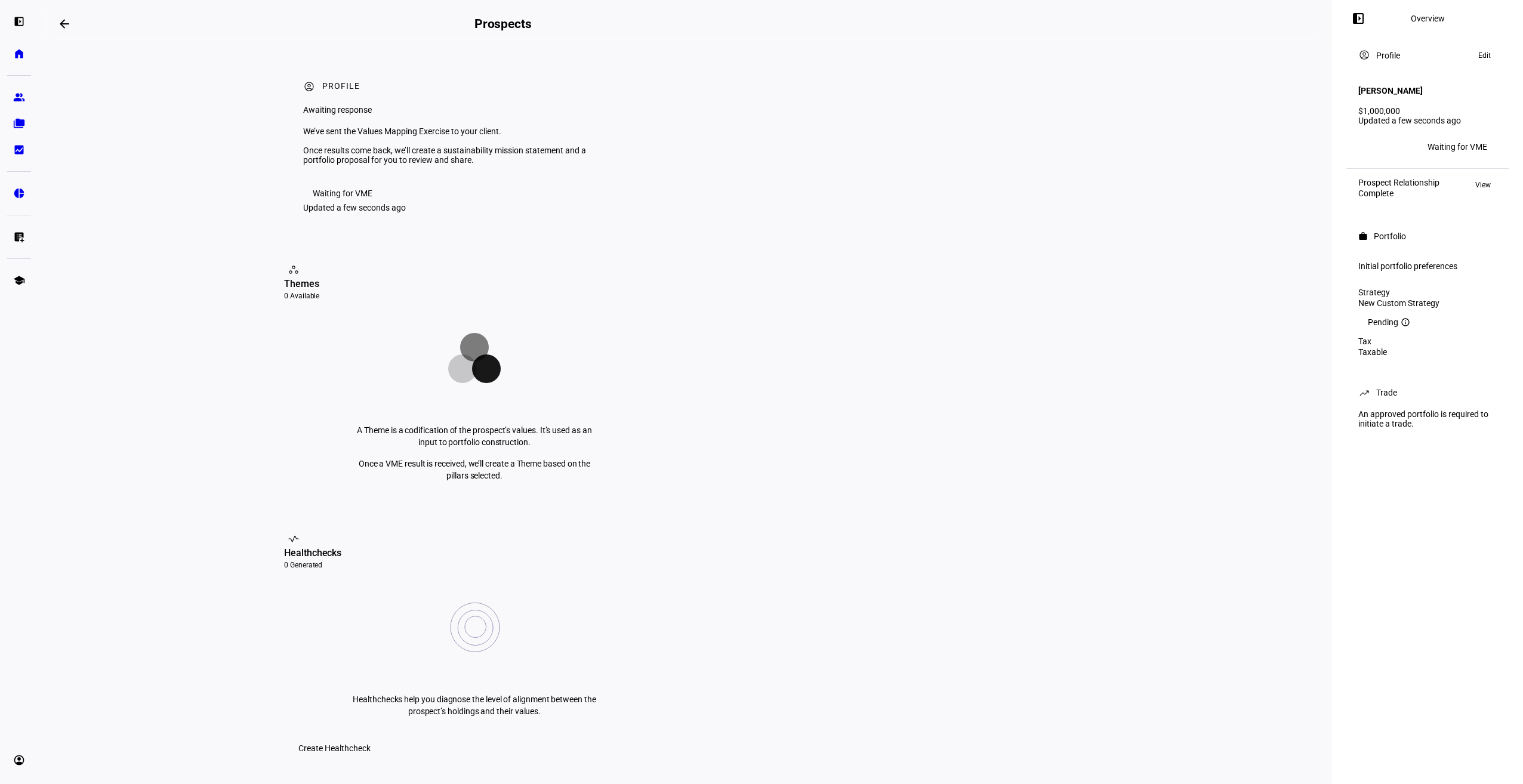
click at [1483, 179] on span "View" at bounding box center [1482, 185] width 15 height 14
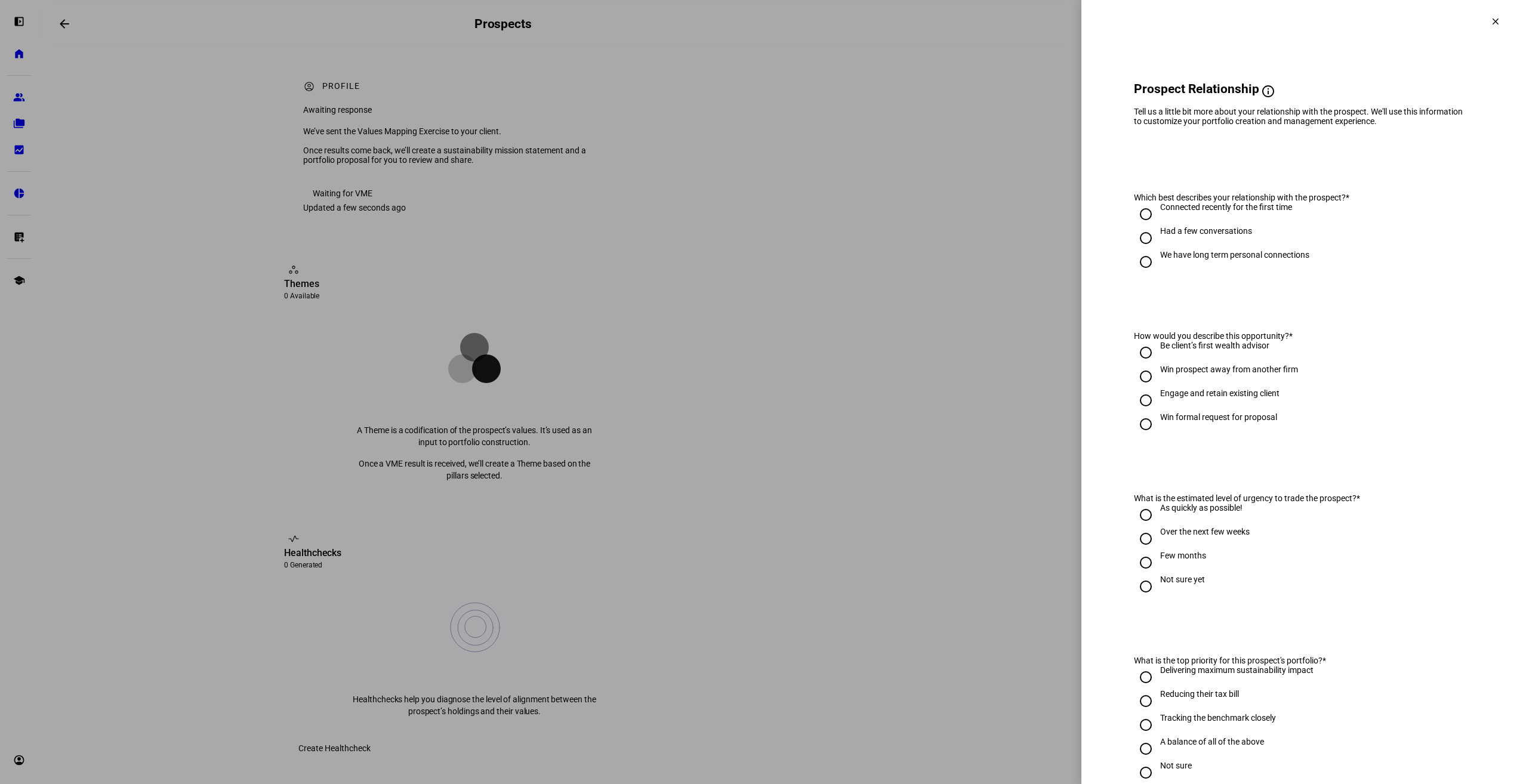
click at [1490, 20] on mat-icon "clear" at bounding box center [1495, 21] width 10 height 10
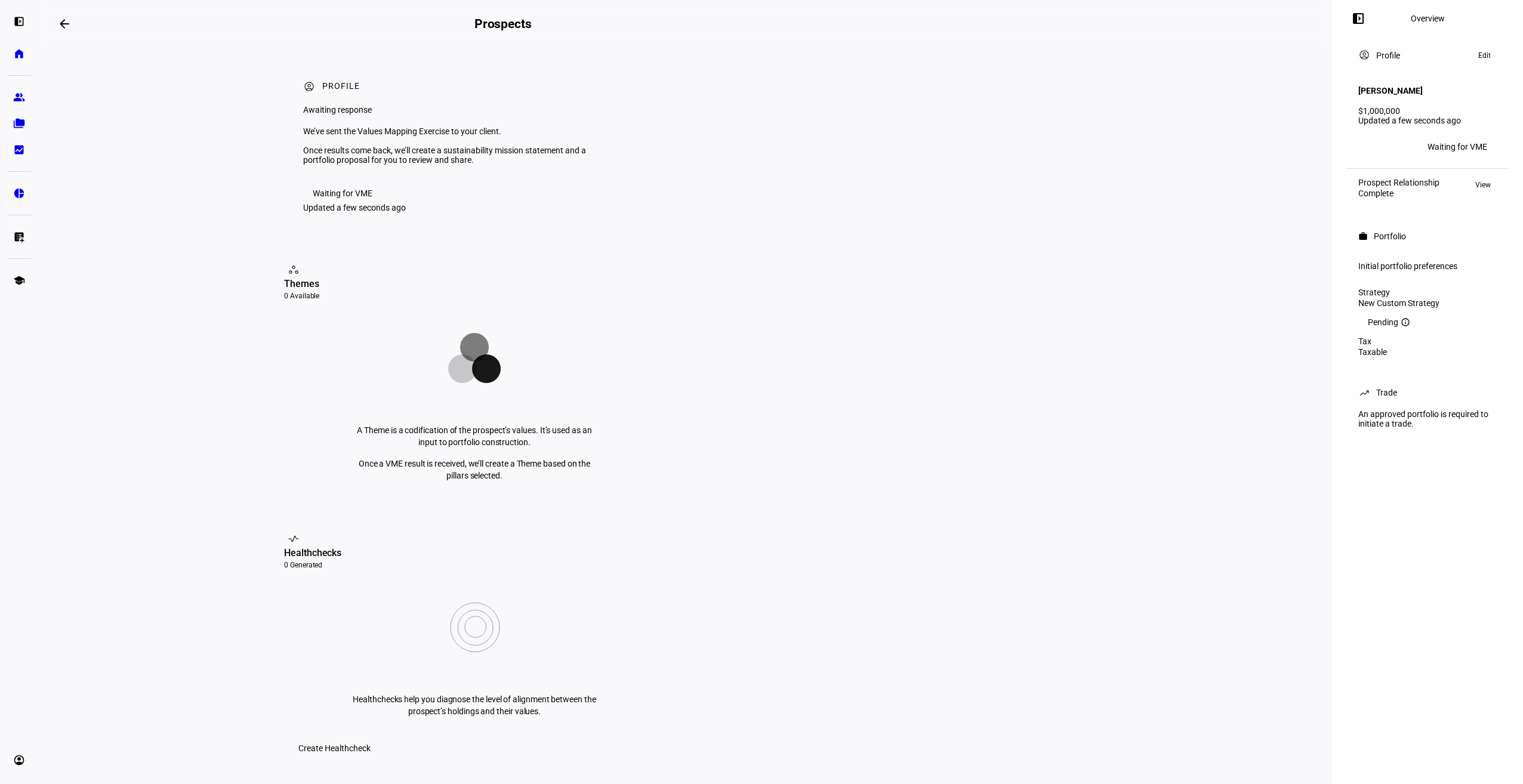
click at [1299, 221] on eth-layout-page-content "arrow_backwards Prospects Overview left_panel_close account_circle Profile Awai…" at bounding box center [684, 392] width 1294 height 784
